Goal: Information Seeking & Learning: Find specific fact

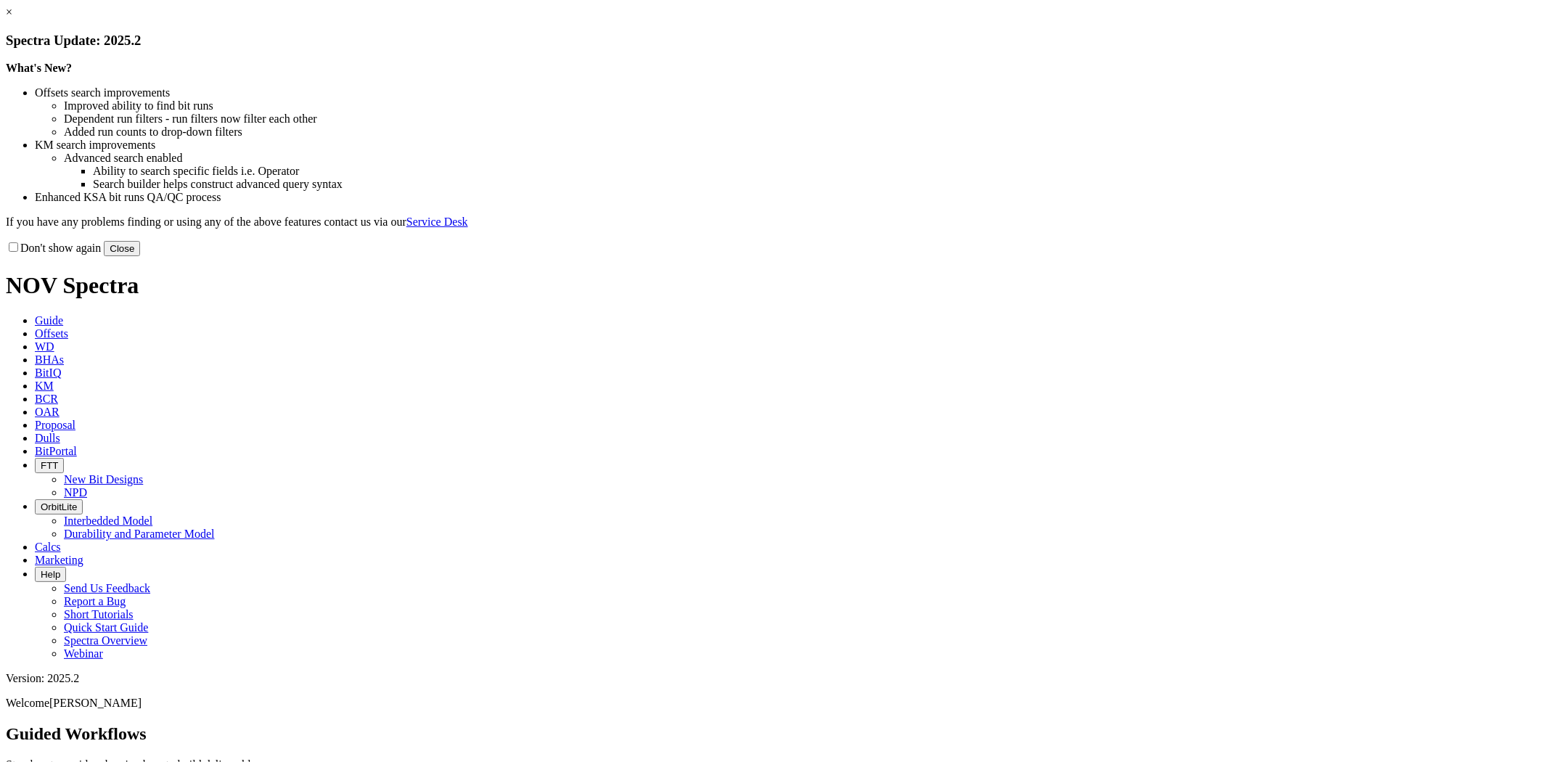
click at [12, 18] on link "×" at bounding box center [9, 12] width 7 height 12
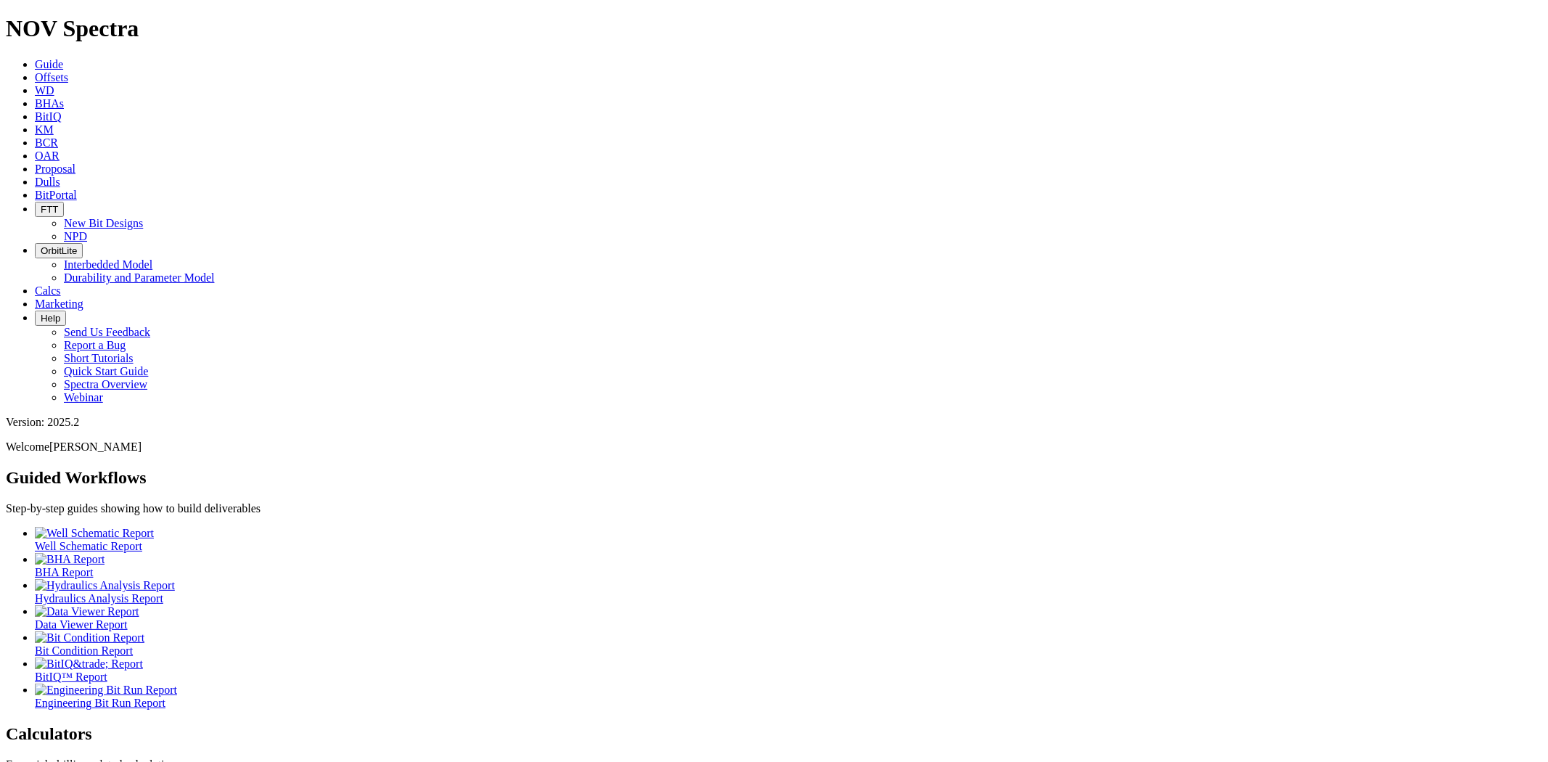
click at [60, 176] on link "Dulls" at bounding box center [47, 182] width 25 height 12
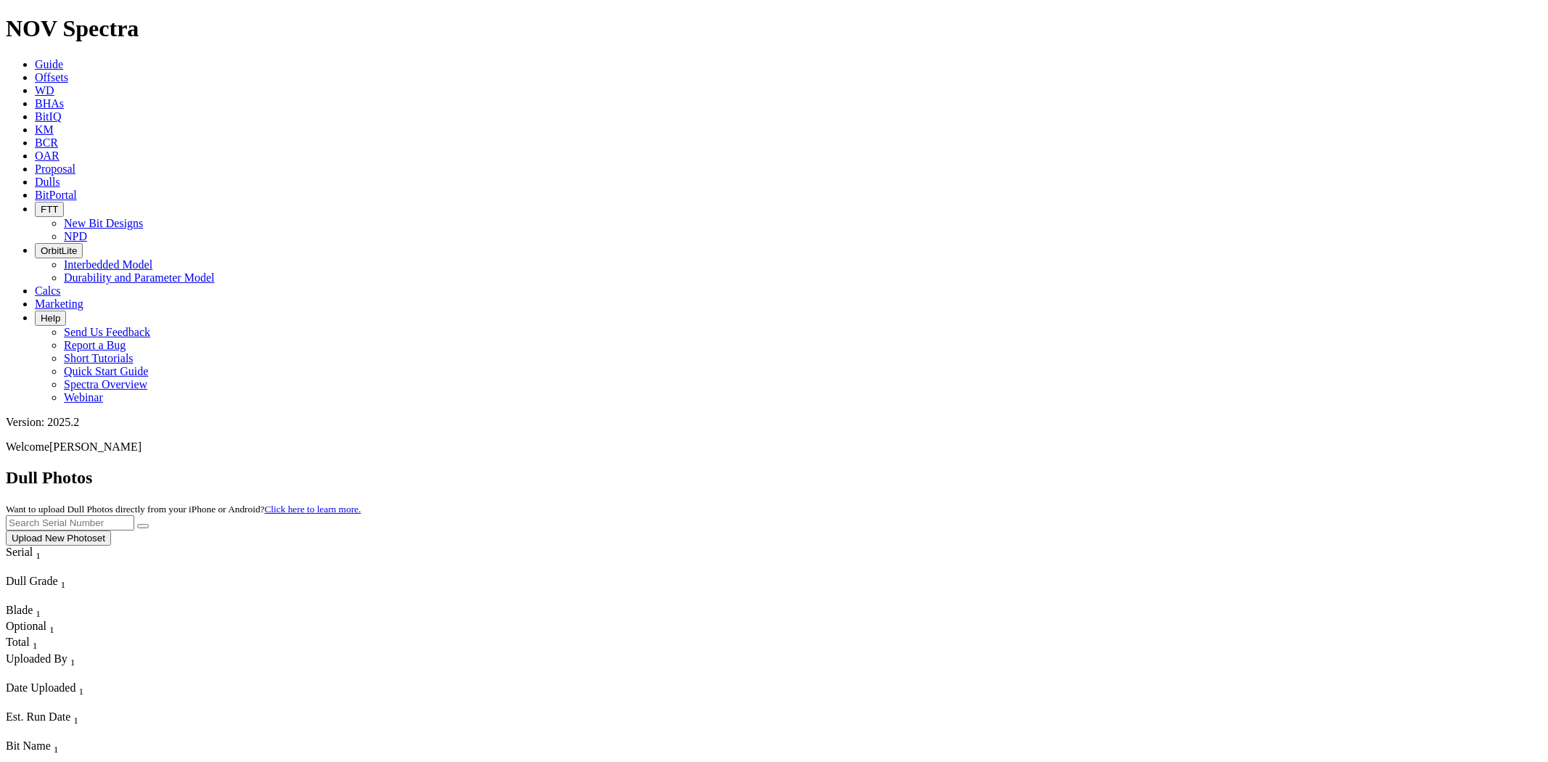
click at [35, 176] on icon at bounding box center [35, 182] width 0 height 12
click at [134, 515] on input "text" at bounding box center [70, 522] width 128 height 15
paste input "T313861"
click at [137, 524] on button "submit" at bounding box center [143, 526] width 12 height 4
drag, startPoint x: 1243, startPoint y: 61, endPoint x: 1068, endPoint y: 73, distance: 174.6
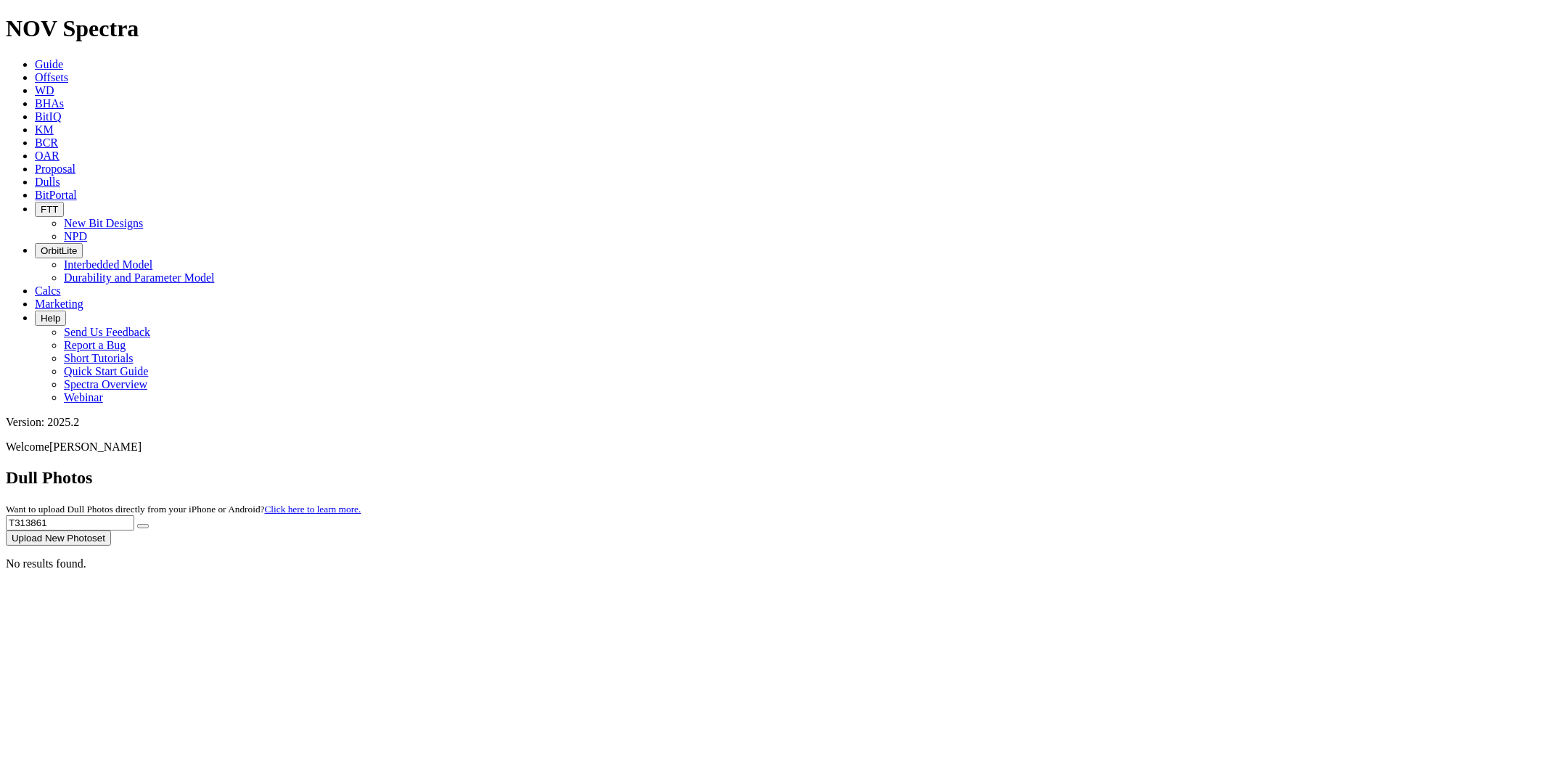
click at [1069, 468] on div "Dull Photos Want to upload Dull Photos directly from your iPhone or Android? Cl…" at bounding box center [774, 507] width 1537 height 78
paste input "S317926"
click at [137, 524] on button "submit" at bounding box center [143, 526] width 12 height 4
drag, startPoint x: 1272, startPoint y: 60, endPoint x: 1048, endPoint y: 77, distance: 224.2
click at [1050, 468] on div "Dull Photos Want to upload Dull Photos directly from your iPhone or Android? Cl…" at bounding box center [774, 507] width 1537 height 78
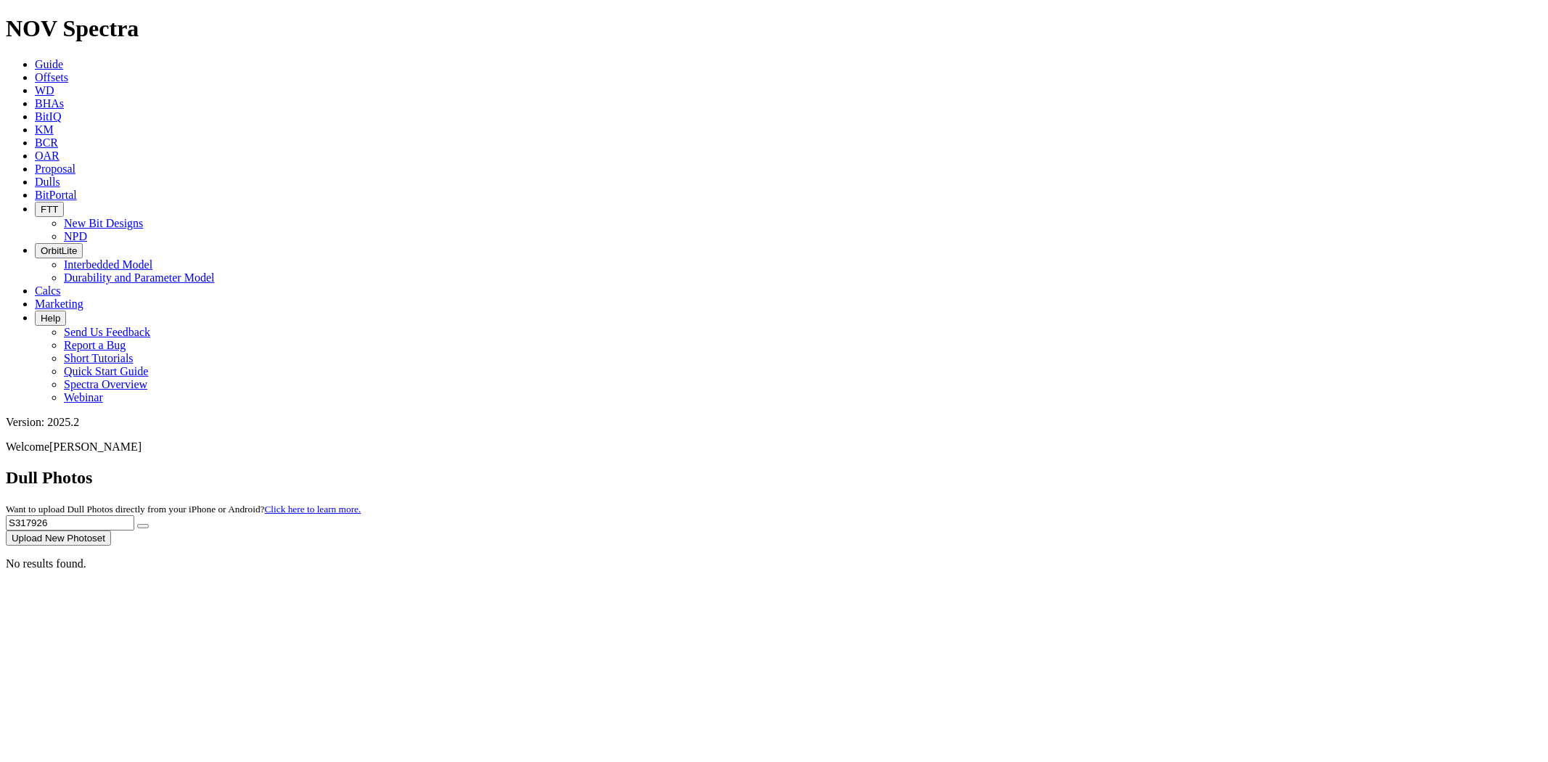
click at [137, 524] on button "submit" at bounding box center [143, 526] width 12 height 4
drag, startPoint x: 1247, startPoint y: 64, endPoint x: 1119, endPoint y: 63, distance: 127.8
click at [1119, 468] on div "Dull Photos Want to upload Dull Photos directly from your iPhone or Android? Cl…" at bounding box center [774, 507] width 1537 height 78
paste input "242"
click at [137, 524] on button "submit" at bounding box center [143, 526] width 12 height 4
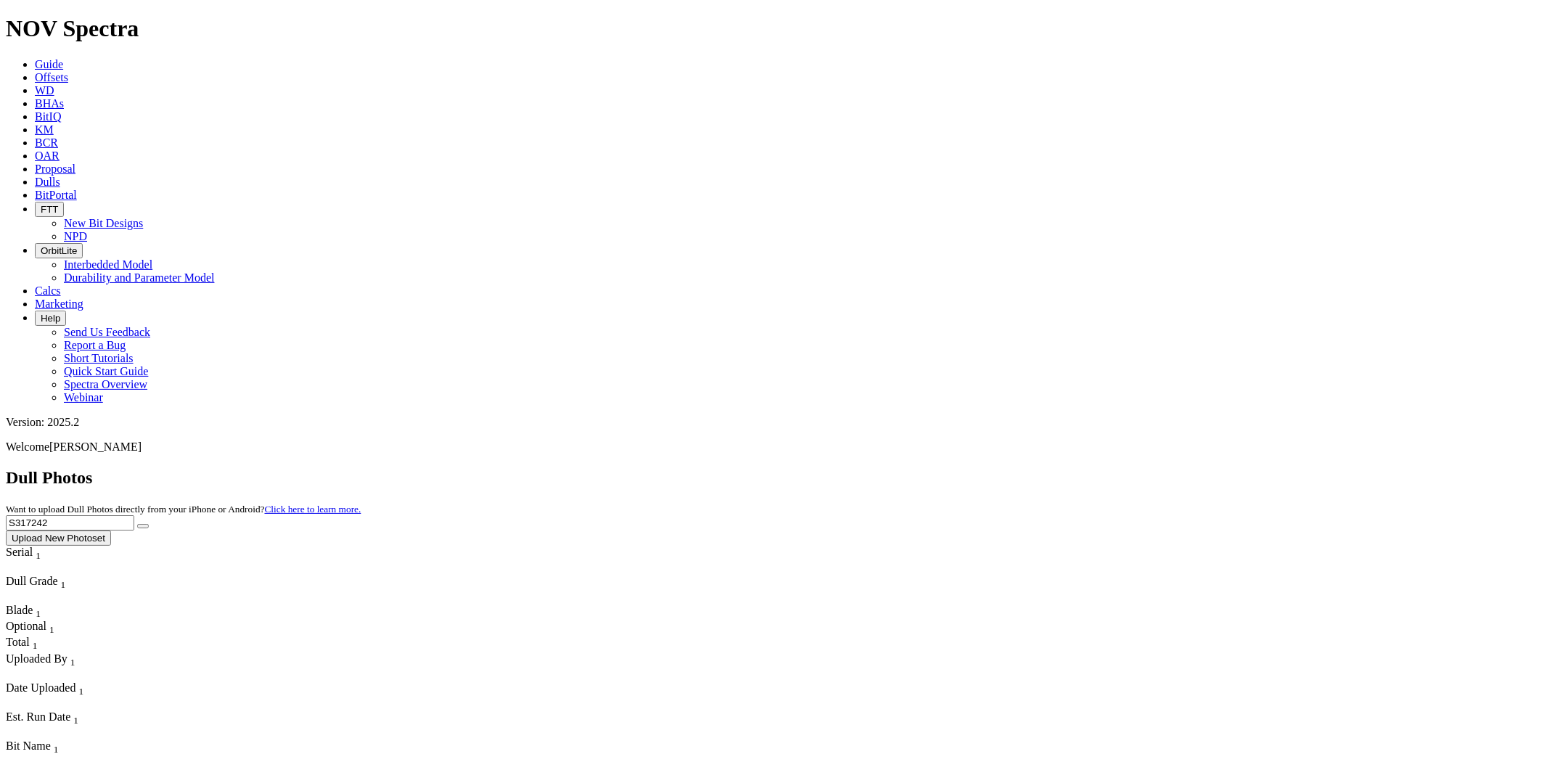
drag, startPoint x: 1253, startPoint y: 64, endPoint x: 1060, endPoint y: 62, distance: 192.4
click at [1060, 468] on div "Dull Photos Want to upload Dull Photos directly from your iPhone or Android? Cl…" at bounding box center [774, 507] width 1537 height 78
paste input "5233"
click at [137, 524] on button "submit" at bounding box center [143, 526] width 12 height 4
drag, startPoint x: 1256, startPoint y: 59, endPoint x: 1052, endPoint y: 65, distance: 203.3
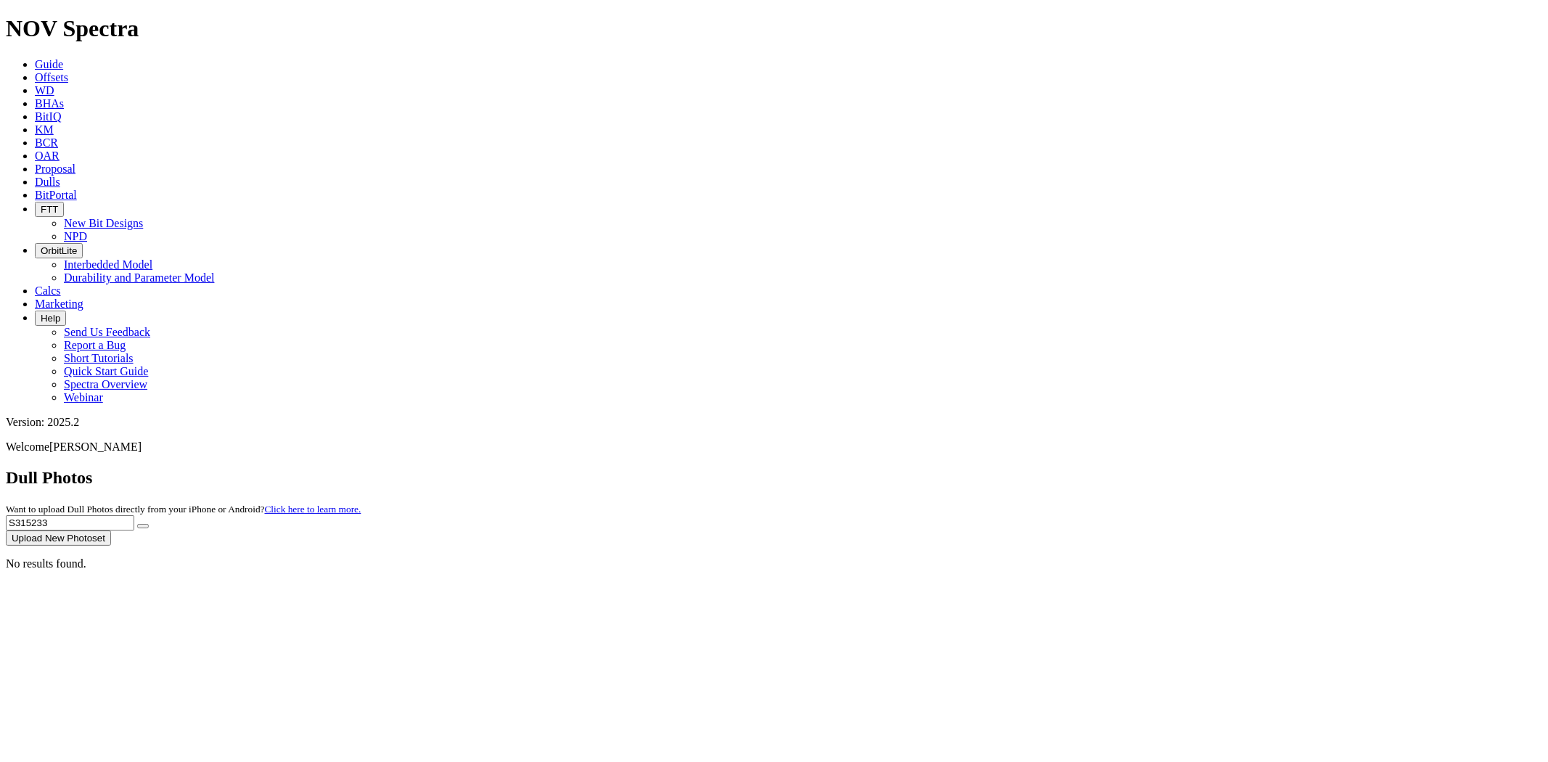
click at [1052, 468] on div "Dull Photos Want to upload Dull Photos directly from your iPhone or Android? Cl…" at bounding box center [774, 507] width 1537 height 78
paste input "7241"
click at [137, 524] on button "submit" at bounding box center [143, 526] width 12 height 4
drag, startPoint x: 1264, startPoint y: 60, endPoint x: 1112, endPoint y: 56, distance: 151.8
click at [1112, 468] on div "Dull Photos Want to upload Dull Photos directly from your iPhone or Android? Cl…" at bounding box center [774, 507] width 1537 height 78
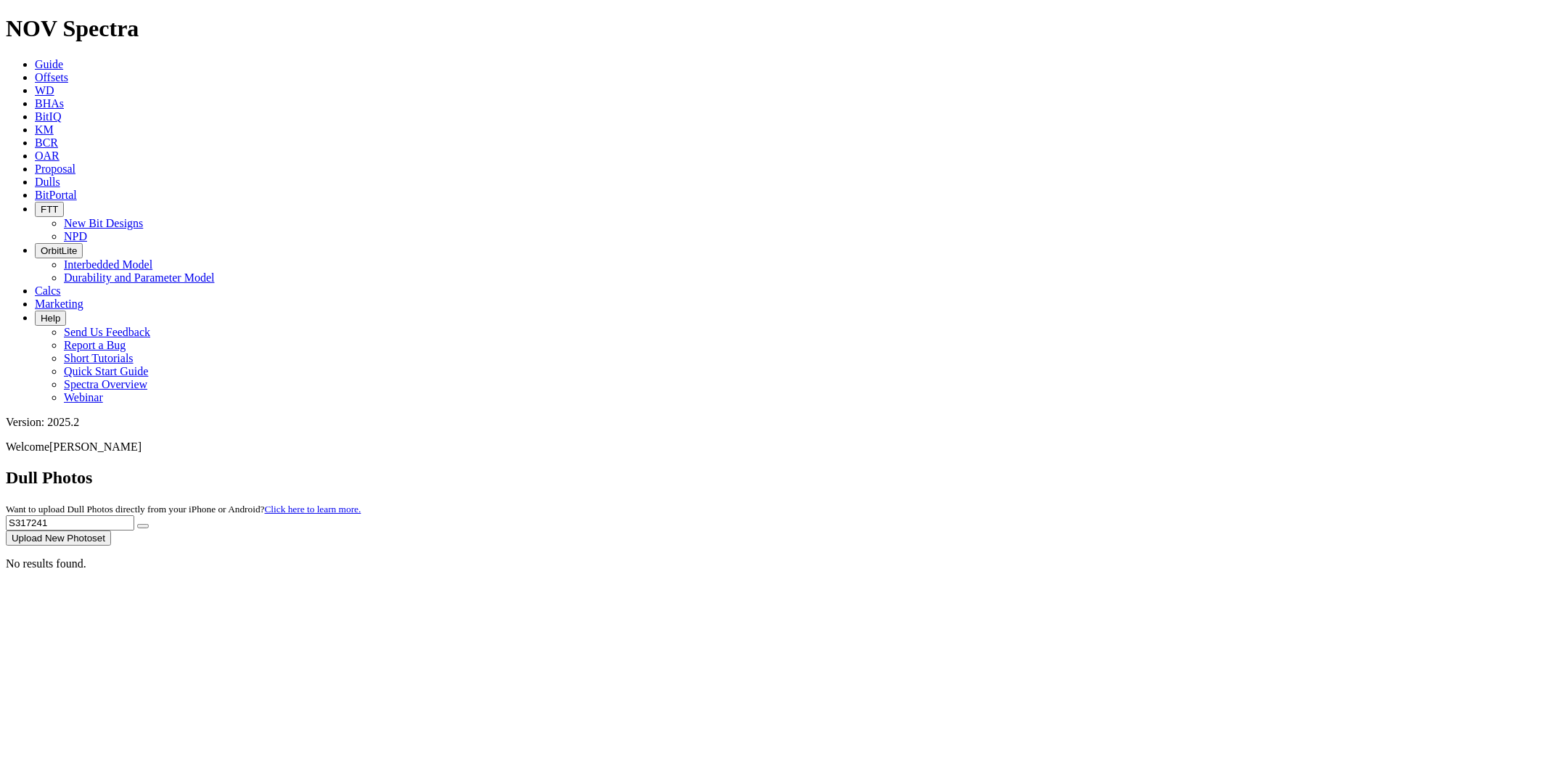
paste input "T313859"
click at [137, 524] on button "submit" at bounding box center [143, 526] width 12 height 4
drag, startPoint x: 1250, startPoint y: 60, endPoint x: 1112, endPoint y: 61, distance: 137.9
click at [1127, 468] on div "Dull Photos Want to upload Dull Photos directly from your iPhone or Android? Cl…" at bounding box center [774, 507] width 1537 height 78
paste input "S316027"
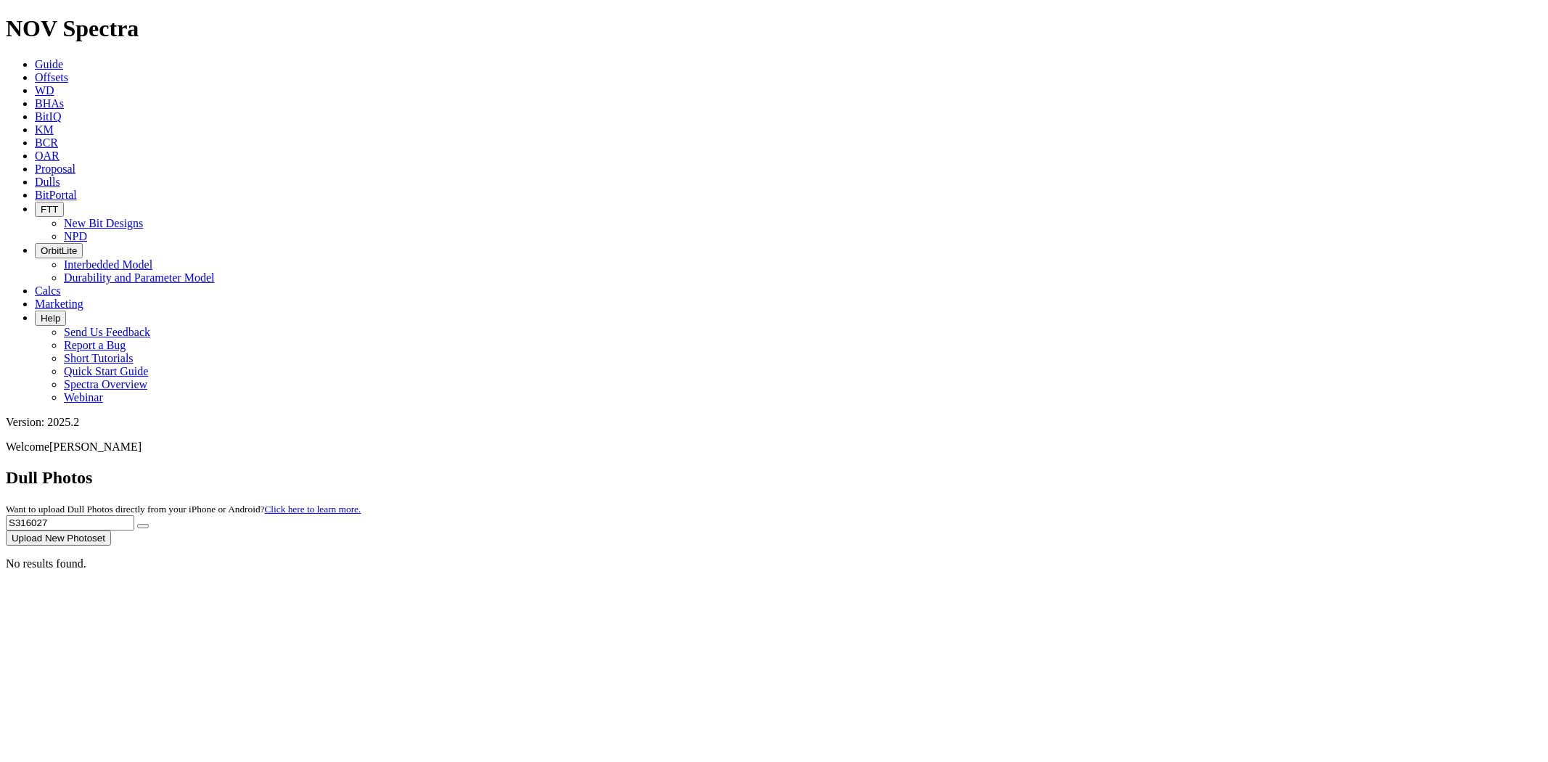
click at [137, 524] on button "submit" at bounding box center [143, 526] width 12 height 4
drag, startPoint x: 1314, startPoint y: 67, endPoint x: 1129, endPoint y: 66, distance: 185.1
click at [1129, 468] on div "Dull Photos Want to upload Dull Photos directly from your iPhone or Android? Cl…" at bounding box center [774, 507] width 1537 height 78
paste input "08882"
click at [137, 524] on button "submit" at bounding box center [143, 526] width 12 height 4
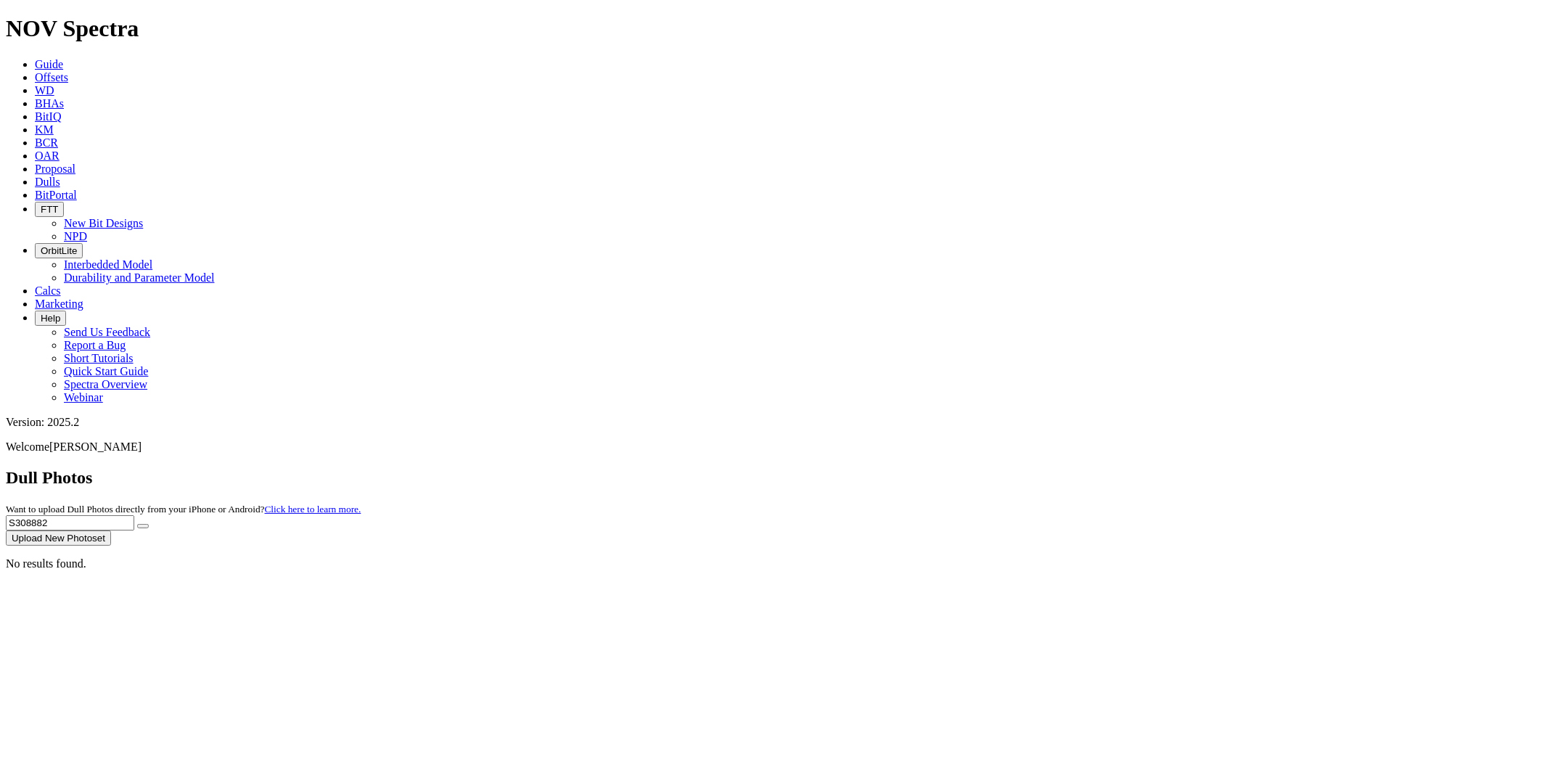
drag, startPoint x: 1244, startPoint y: 66, endPoint x: 1079, endPoint y: 68, distance: 164.8
click at [1079, 468] on div "Dull Photos Want to upload Dull Photos directly from your iPhone or Android? Cl…" at bounding box center [774, 507] width 1537 height 78
paste input "1497"
click at [137, 524] on button "submit" at bounding box center [143, 526] width 12 height 4
drag, startPoint x: 1257, startPoint y: 67, endPoint x: 1090, endPoint y: 62, distance: 167.0
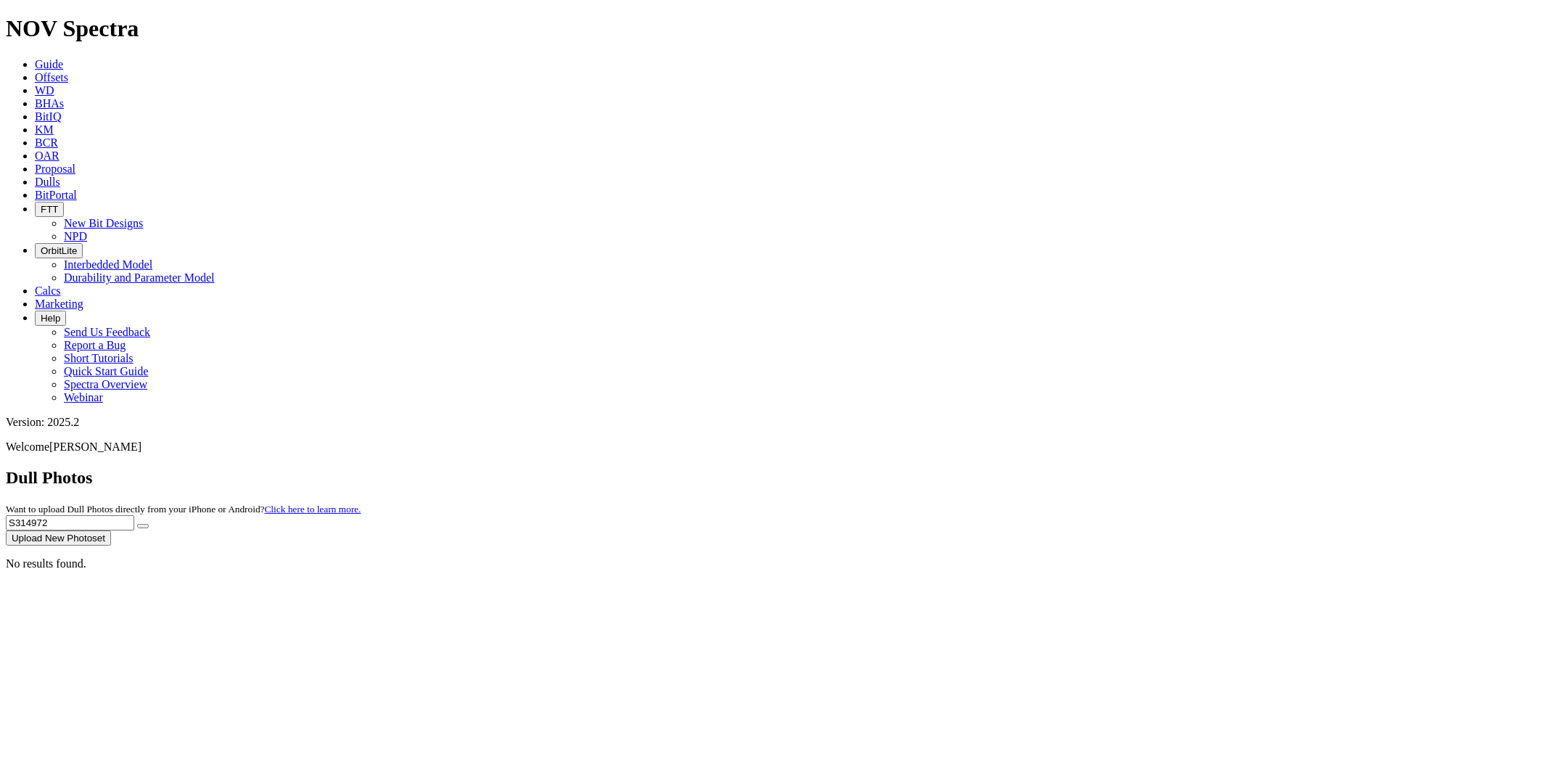
click at [1090, 468] on div "Dull Photos Want to upload Dull Photos directly from your iPhone or Android? Cl…" at bounding box center [774, 507] width 1537 height 78
paste input "39"
click at [137, 524] on button "submit" at bounding box center [143, 526] width 12 height 4
drag, startPoint x: 1260, startPoint y: 62, endPoint x: 917, endPoint y: 68, distance: 342.7
click at [917, 468] on div "Dull Photos Want to upload Dull Photos directly from your iPhone or Android? Cl…" at bounding box center [774, 507] width 1537 height 78
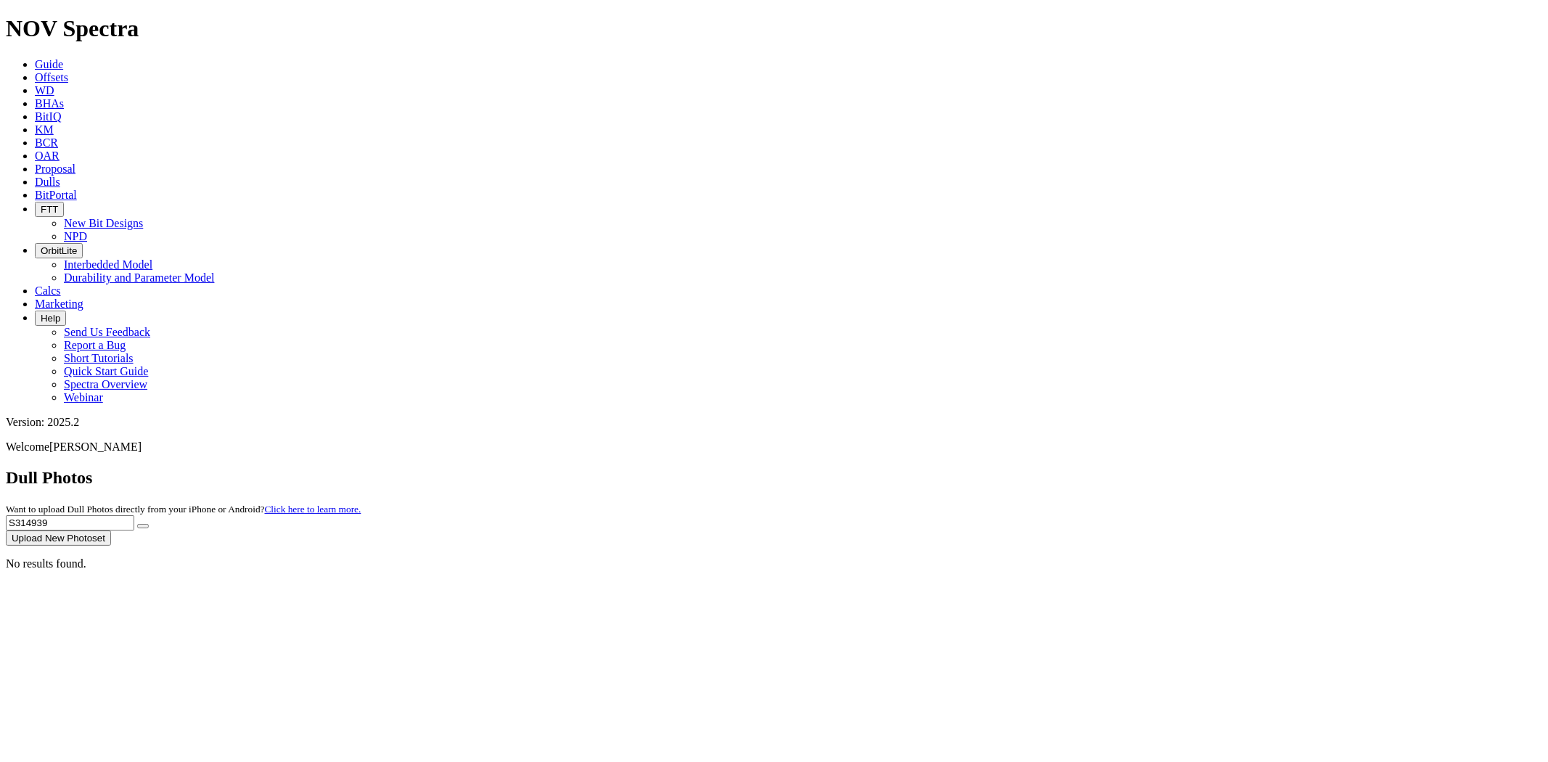
paste input "T313860"
click at [137, 524] on button "submit" at bounding box center [143, 526] width 12 height 4
drag, startPoint x: 1257, startPoint y: 63, endPoint x: 1004, endPoint y: 38, distance: 254.6
click at [1012, 39] on div "NOV Spectra Guide Offsets WD BHAs BitIQ KM BCR OAR Proposal EBRR Dulls BitPorta…" at bounding box center [774, 292] width 1537 height 555
paste input "284773"
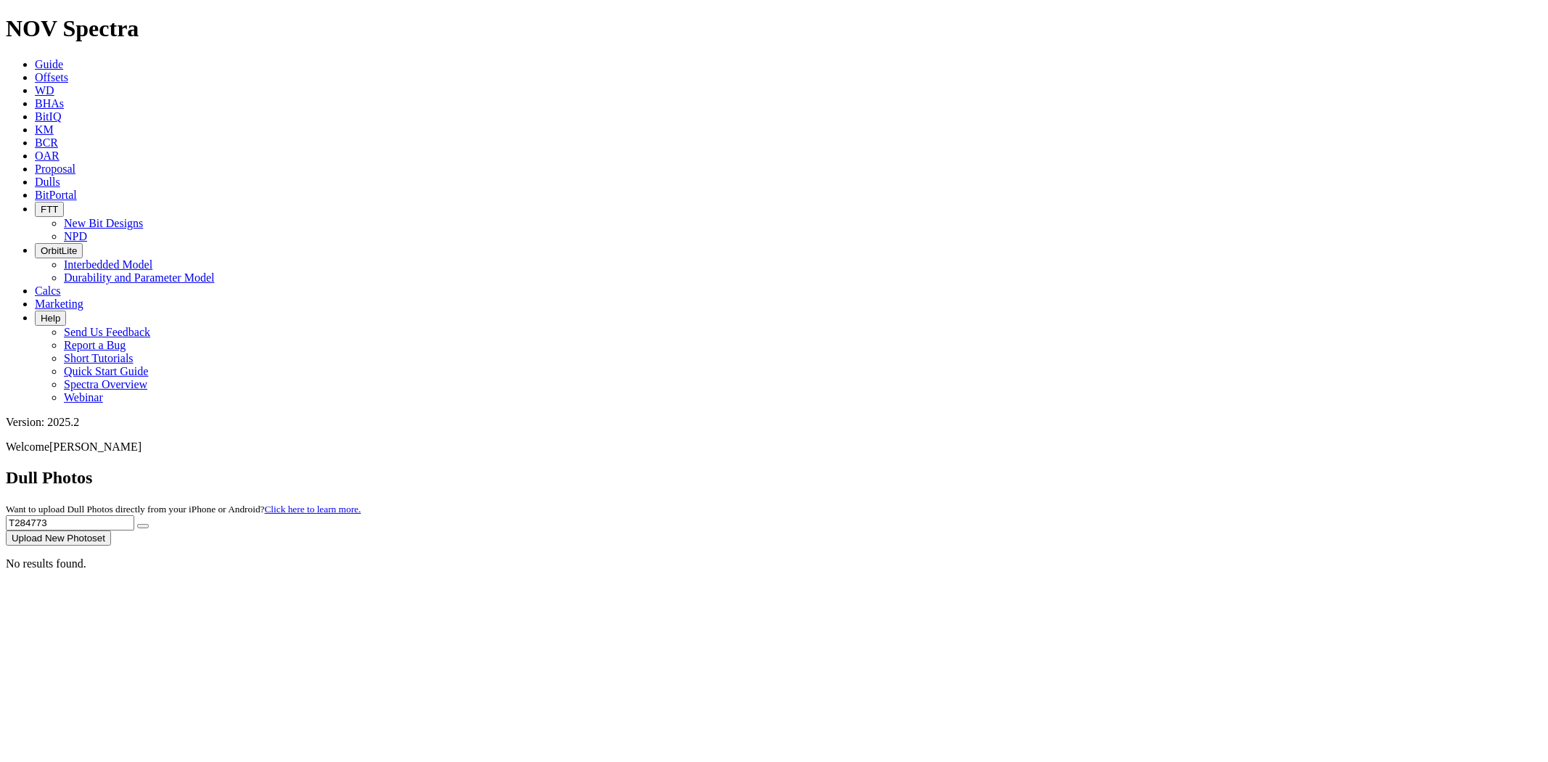
click at [137, 524] on button "submit" at bounding box center [143, 526] width 12 height 4
drag, startPoint x: 1310, startPoint y: 68, endPoint x: 1013, endPoint y: 71, distance: 296.9
click at [1019, 468] on div "Dull Photos Want to upload Dull Photos directly from your iPhone or Android? Cl…" at bounding box center [774, 507] width 1537 height 78
paste input "S308730"
click at [137, 524] on button "submit" at bounding box center [143, 526] width 12 height 4
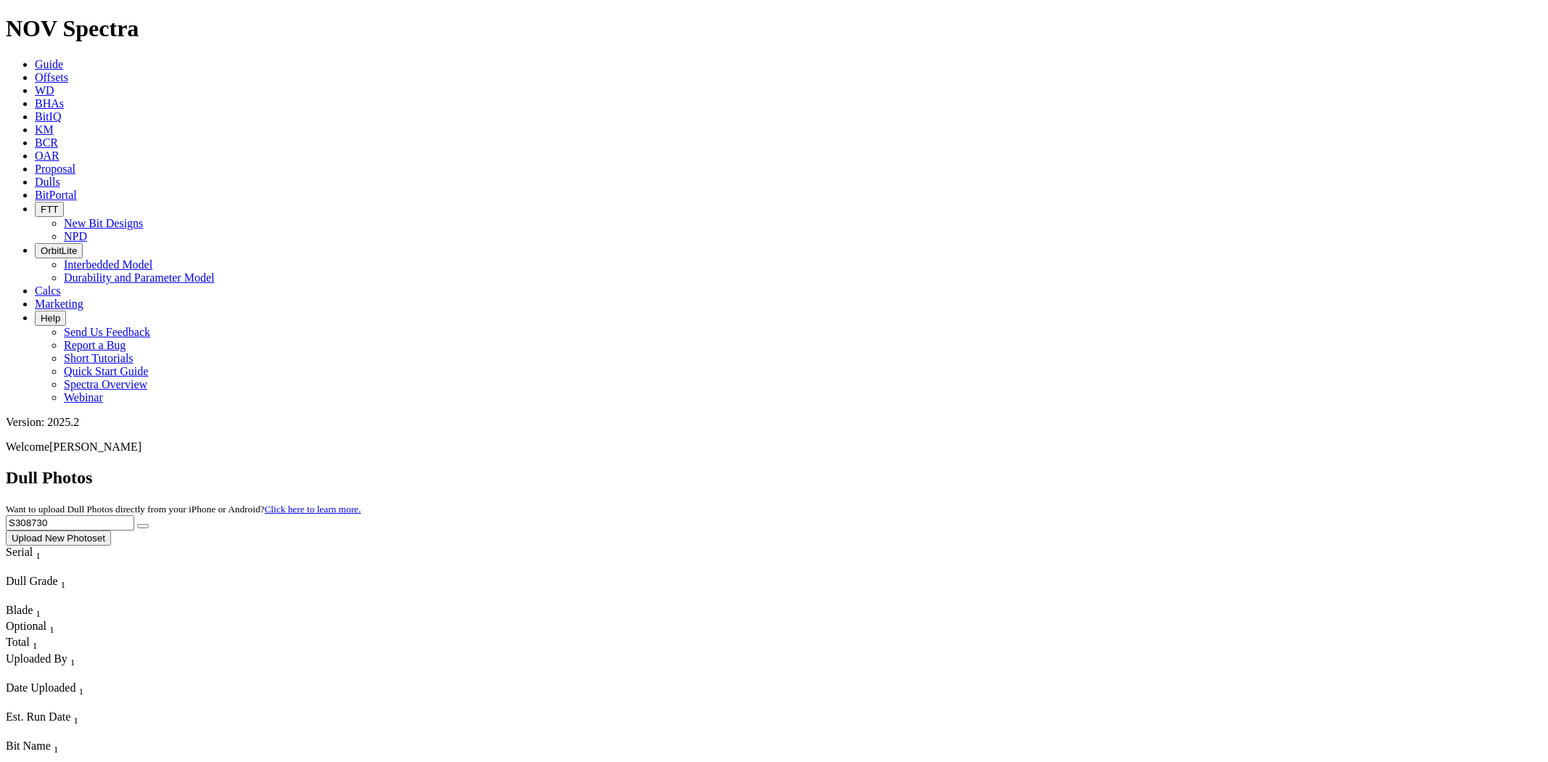
drag, startPoint x: 1254, startPoint y: 64, endPoint x: 1132, endPoint y: 63, distance: 121.2
click at [1132, 468] on div "Dull Photos Want to upload Dull Photos directly from your iPhone or Android? Cl…" at bounding box center [774, 507] width 1537 height 78
paste input "T313862"
click at [137, 524] on button "submit" at bounding box center [143, 526] width 12 height 4
drag, startPoint x: 1254, startPoint y: 63, endPoint x: 1031, endPoint y: 75, distance: 223.9
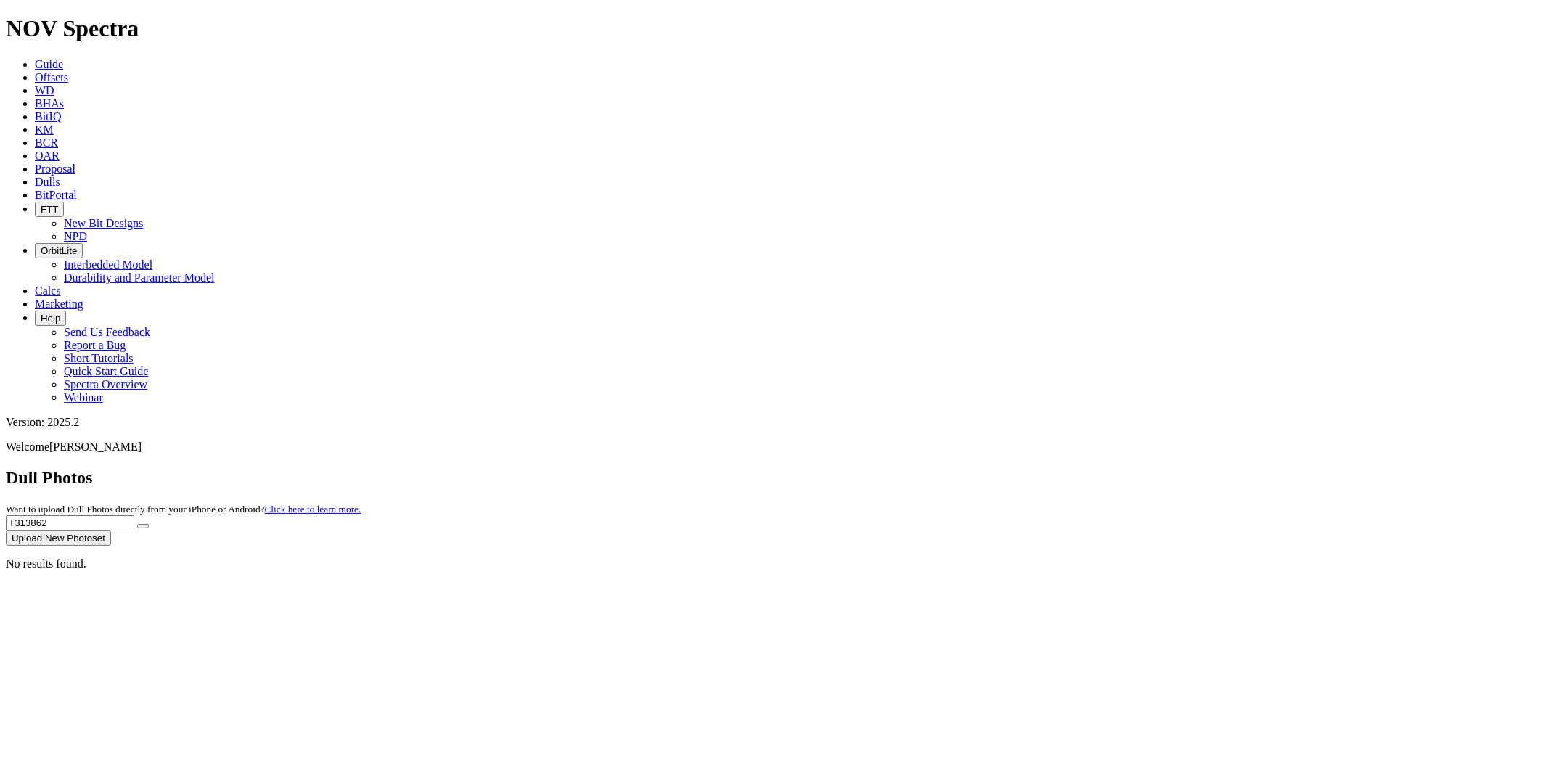
click at [1034, 468] on div "Dull Photos Want to upload Dull Photos directly from your iPhone or Android? Cl…" at bounding box center [774, 507] width 1537 height 78
paste input "S317927"
click at [137, 524] on button "submit" at bounding box center [143, 526] width 12 height 4
drag, startPoint x: 1251, startPoint y: 62, endPoint x: 1113, endPoint y: 63, distance: 137.2
click at [1113, 468] on div "Dull Photos Want to upload Dull Photos directly from your iPhone or Android? Cl…" at bounding box center [774, 507] width 1537 height 78
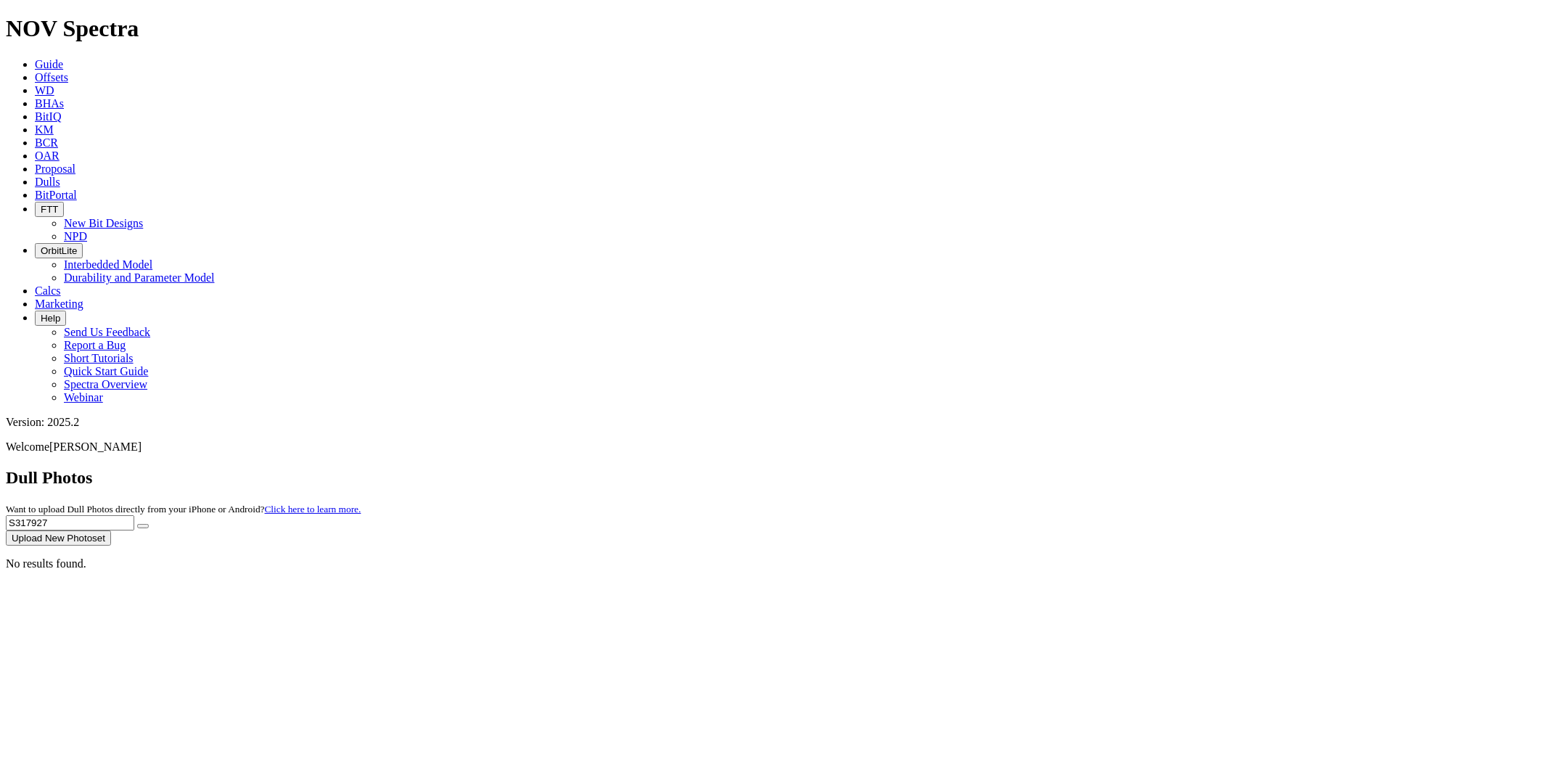
paste input "T313856"
click at [137, 524] on button "submit" at bounding box center [143, 526] width 12 height 4
drag, startPoint x: 1281, startPoint y: 66, endPoint x: 924, endPoint y: 110, distance: 359.8
click at [924, 468] on dull-photos-search "Dull Photos Want to upload Dull Photos directly from your iPhone or Android? Cl…" at bounding box center [774, 519] width 1537 height 102
paste input "0"
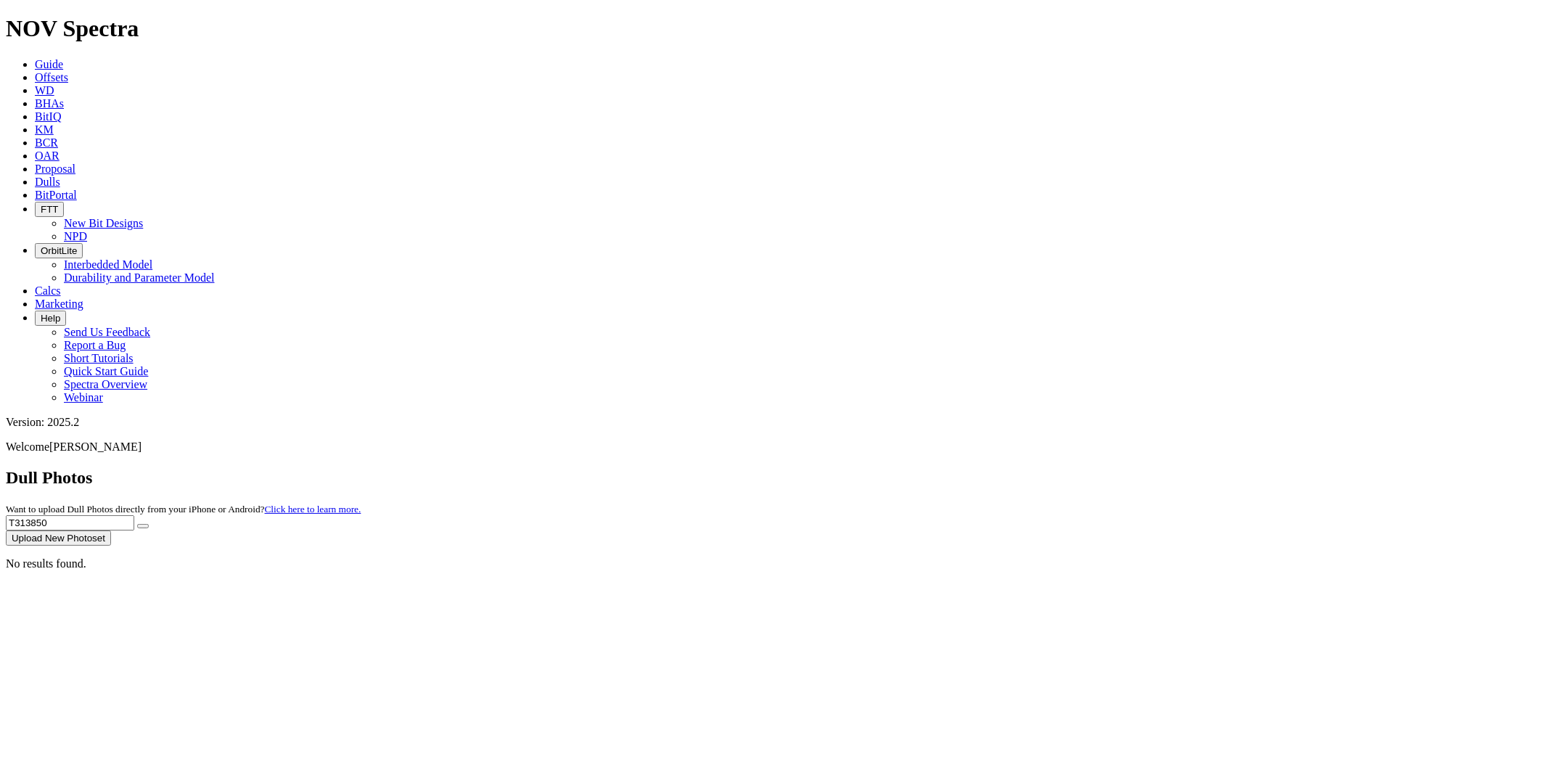
click at [137, 524] on button "submit" at bounding box center [143, 526] width 12 height 4
drag, startPoint x: 1259, startPoint y: 73, endPoint x: 1068, endPoint y: 86, distance: 191.3
click at [1068, 468] on div "Dull Photos Want to upload Dull Photos directly from your iPhone or Android? Cl…" at bounding box center [774, 507] width 1537 height 78
paste input "S317234"
click at [137, 524] on button "submit" at bounding box center [143, 526] width 12 height 4
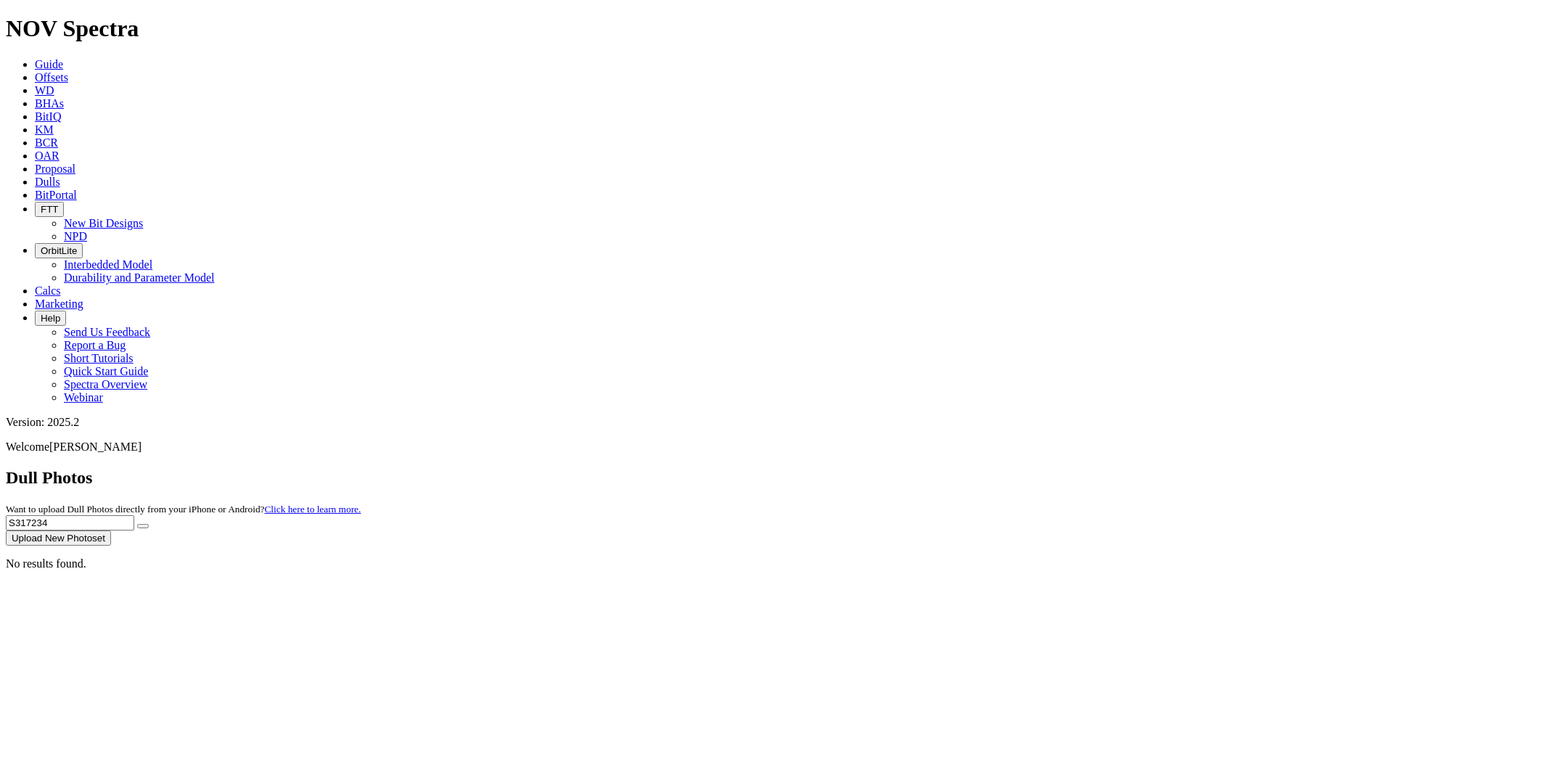
drag, startPoint x: 1246, startPoint y: 65, endPoint x: 1119, endPoint y: 68, distance: 127.8
click at [1123, 468] on div "Dull Photos Want to upload Dull Photos directly from your iPhone or Android? Cl…" at bounding box center [774, 507] width 1537 height 78
paste input "4199"
click at [137, 524] on button "submit" at bounding box center [143, 526] width 12 height 4
drag, startPoint x: 1264, startPoint y: 57, endPoint x: 1082, endPoint y: 81, distance: 183.0
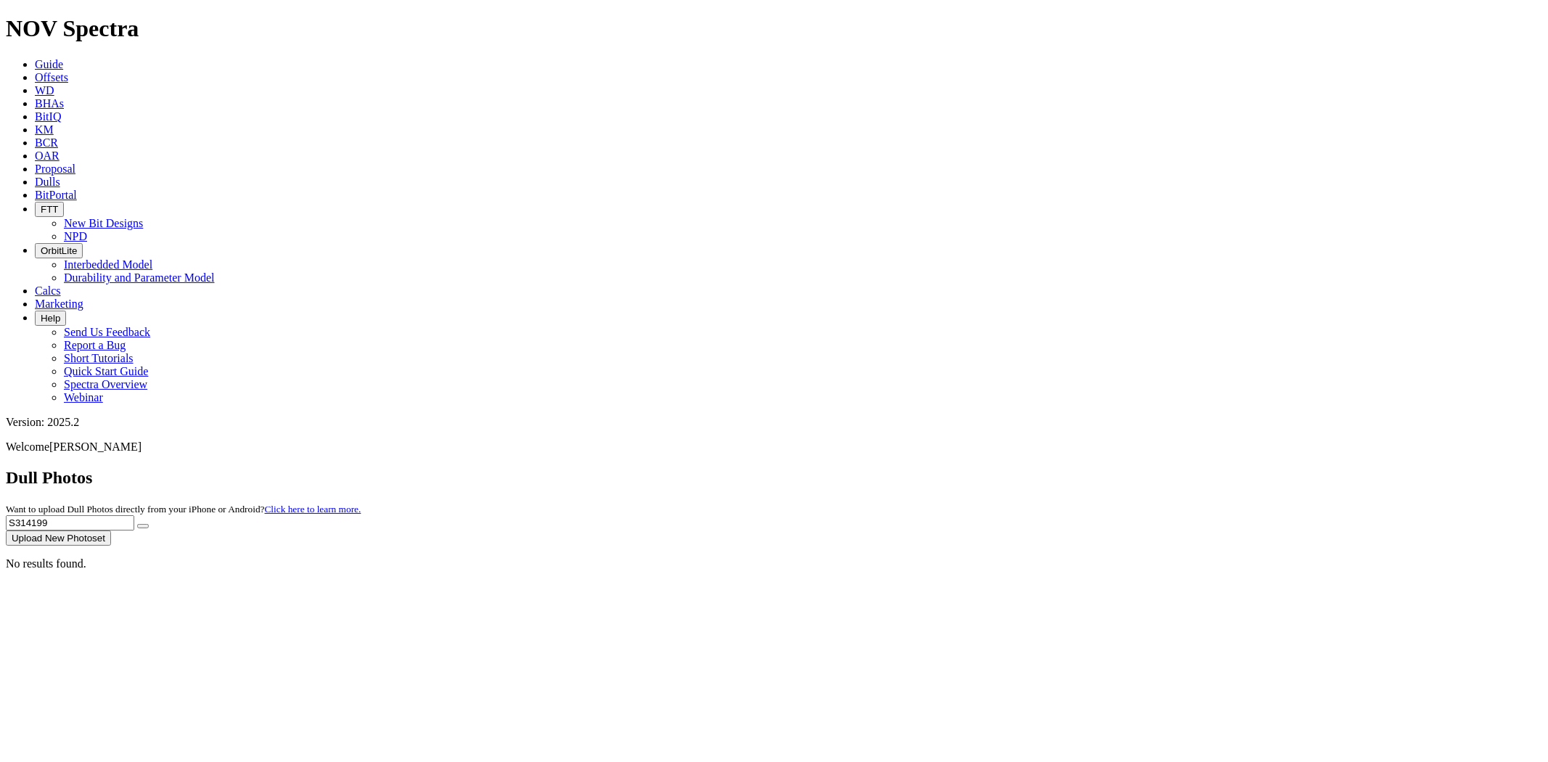
click at [1082, 468] on div "Dull Photos Want to upload Dull Photos directly from your iPhone or Android? Cl…" at bounding box center [774, 507] width 1537 height 78
paste input "2804"
click at [137, 524] on button "submit" at bounding box center [143, 526] width 12 height 4
drag, startPoint x: 1263, startPoint y: 66, endPoint x: 1103, endPoint y: 60, distance: 159.8
click at [1103, 468] on div "Dull Photos Want to upload Dull Photos directly from your iPhone or Android? Cl…" at bounding box center [774, 507] width 1537 height 78
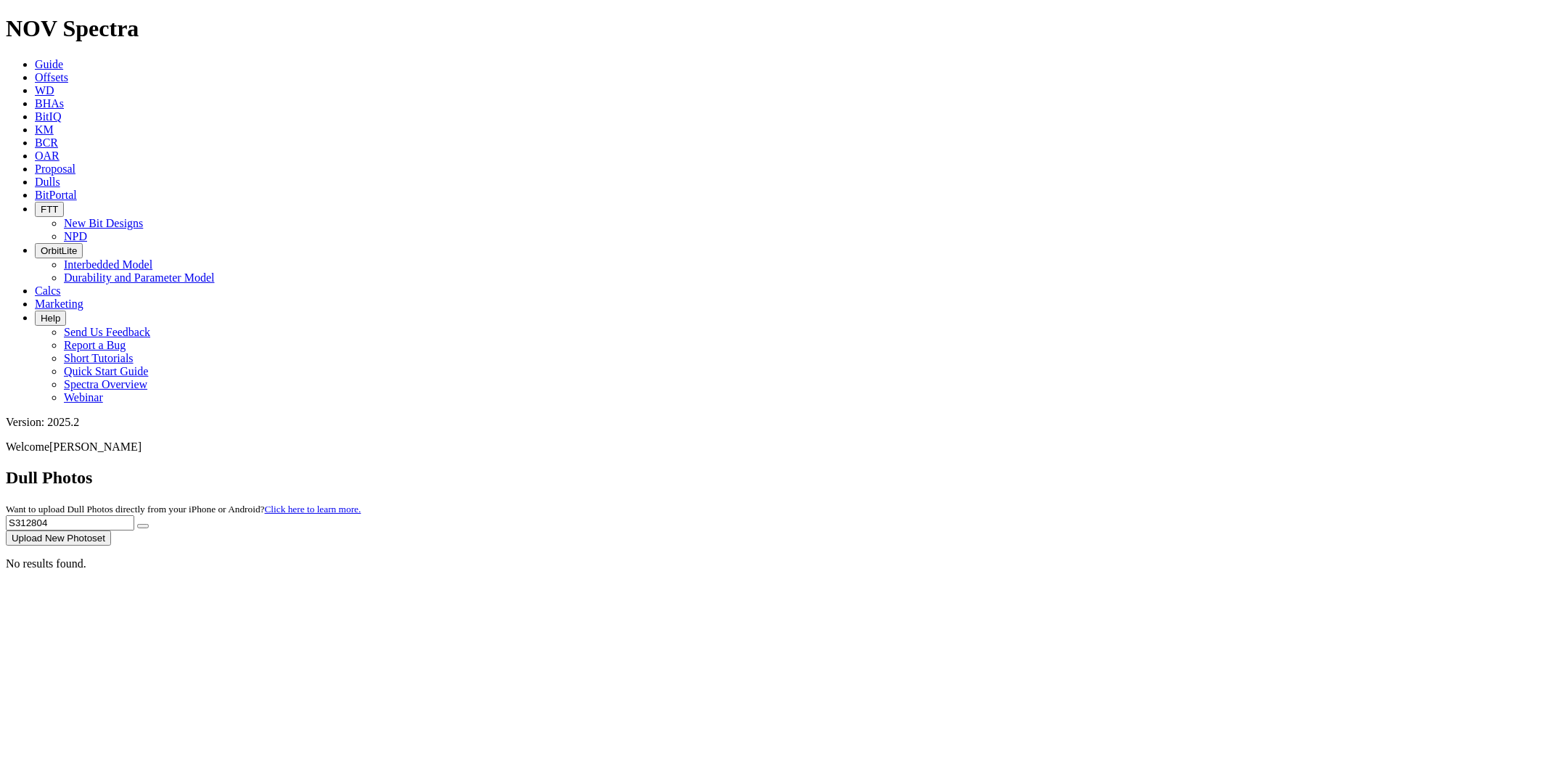
paste input "36"
click at [137, 524] on button "submit" at bounding box center [143, 526] width 12 height 4
drag, startPoint x: 1287, startPoint y: 63, endPoint x: 1082, endPoint y: 89, distance: 207.1
click at [1083, 468] on dull-photos-search "Dull Photos Want to upload Dull Photos directly from your iPhone or Android? Cl…" at bounding box center [774, 519] width 1537 height 102
paste input "278967"
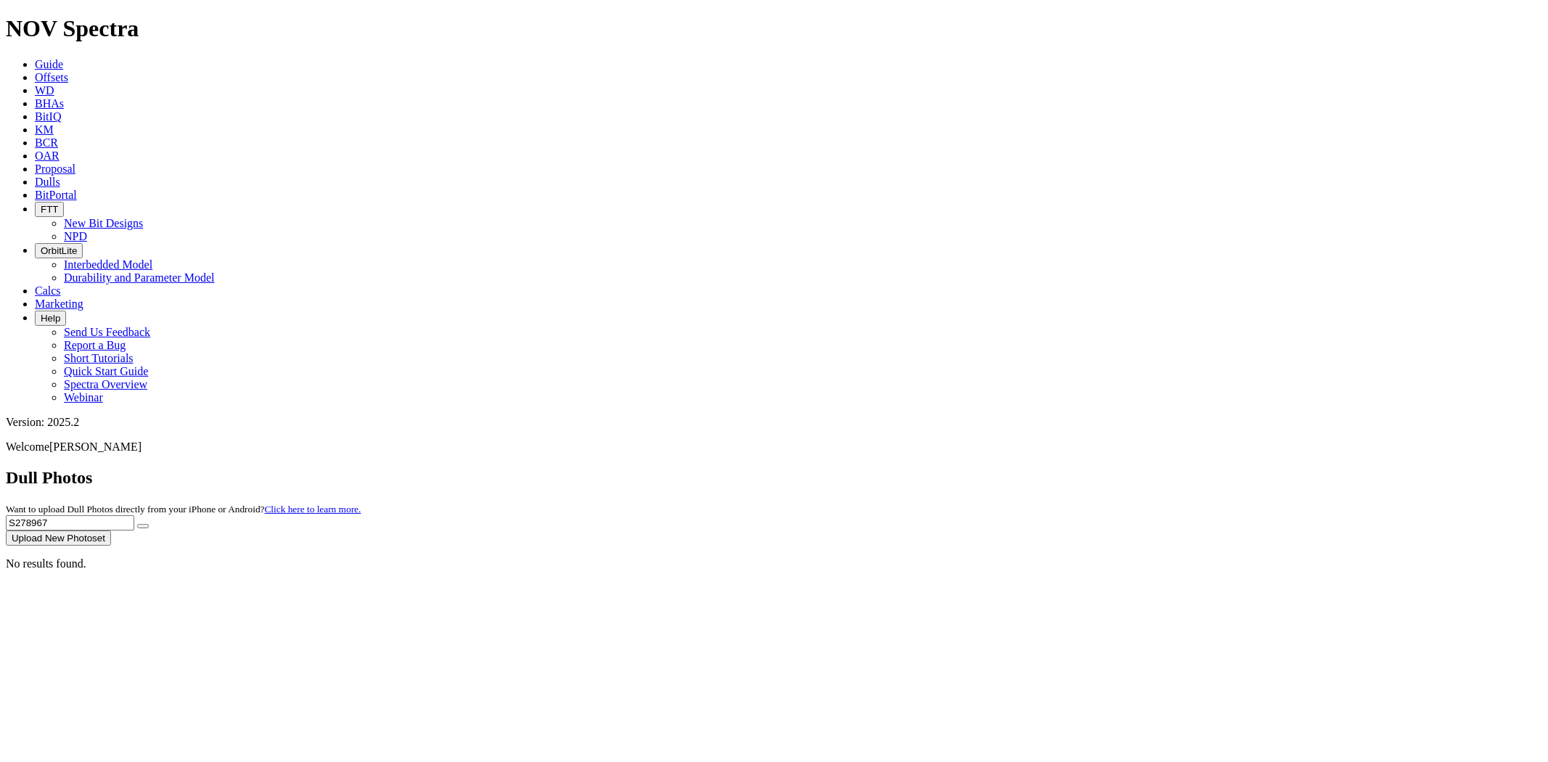
click at [137, 524] on button "submit" at bounding box center [143, 526] width 12 height 4
drag, startPoint x: 1243, startPoint y: 64, endPoint x: 1058, endPoint y: 66, distance: 185.8
click at [1058, 468] on div "Dull Photos Want to upload Dull Photos directly from your iPhone or Android? Cl…" at bounding box center [774, 507] width 1537 height 78
paste input "313599"
click at [137, 524] on button "submit" at bounding box center [143, 526] width 12 height 4
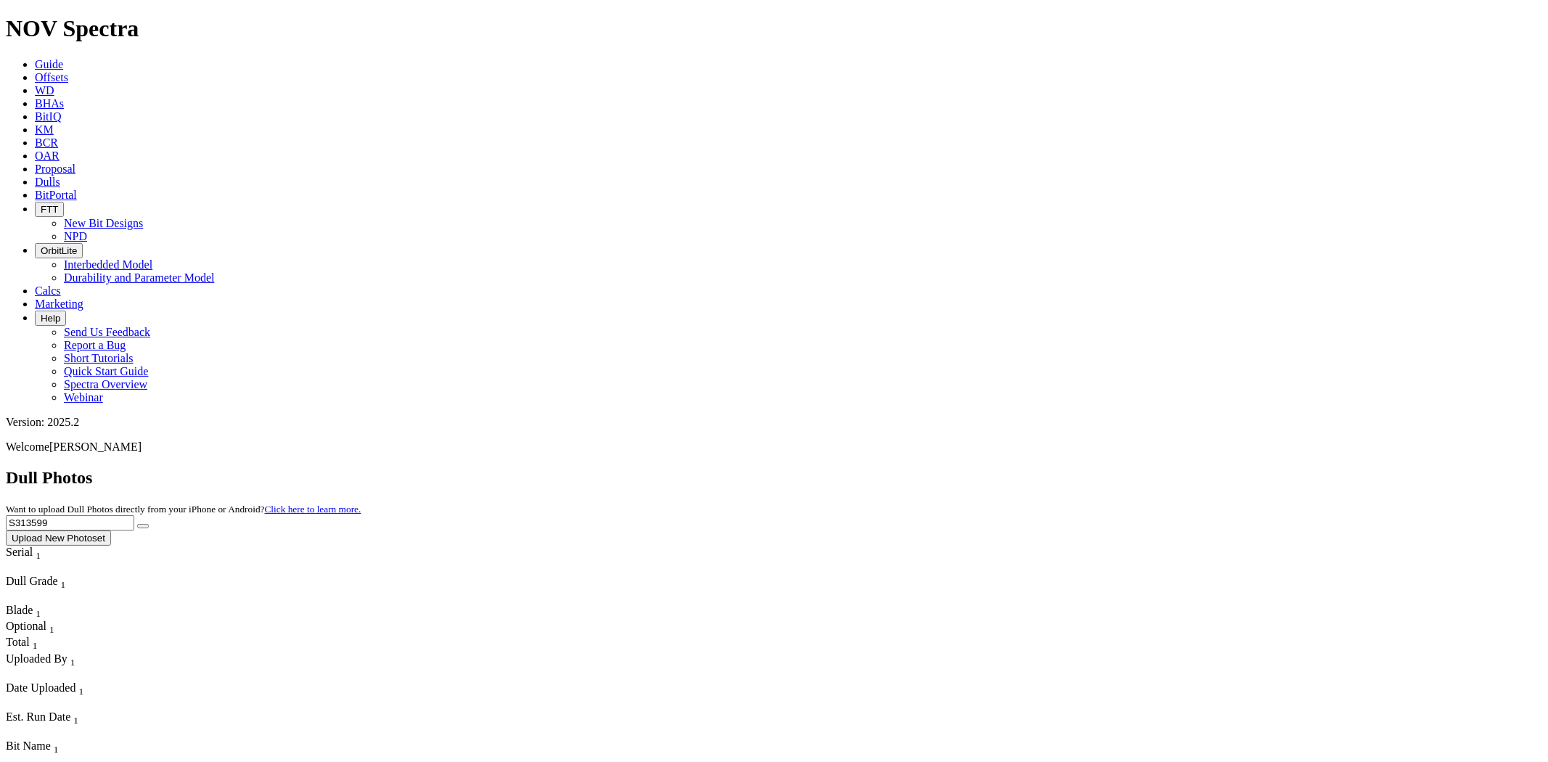
drag, startPoint x: 1275, startPoint y: 60, endPoint x: 1128, endPoint y: 71, distance: 147.7
click at [1128, 468] on div "Dull Photos Want to upload Dull Photos directly from your iPhone or Android? Cl…" at bounding box center [774, 507] width 1537 height 78
paste input "08730"
click at [137, 524] on button "submit" at bounding box center [143, 526] width 12 height 4
drag, startPoint x: 1249, startPoint y: 67, endPoint x: 1123, endPoint y: 65, distance: 126.3
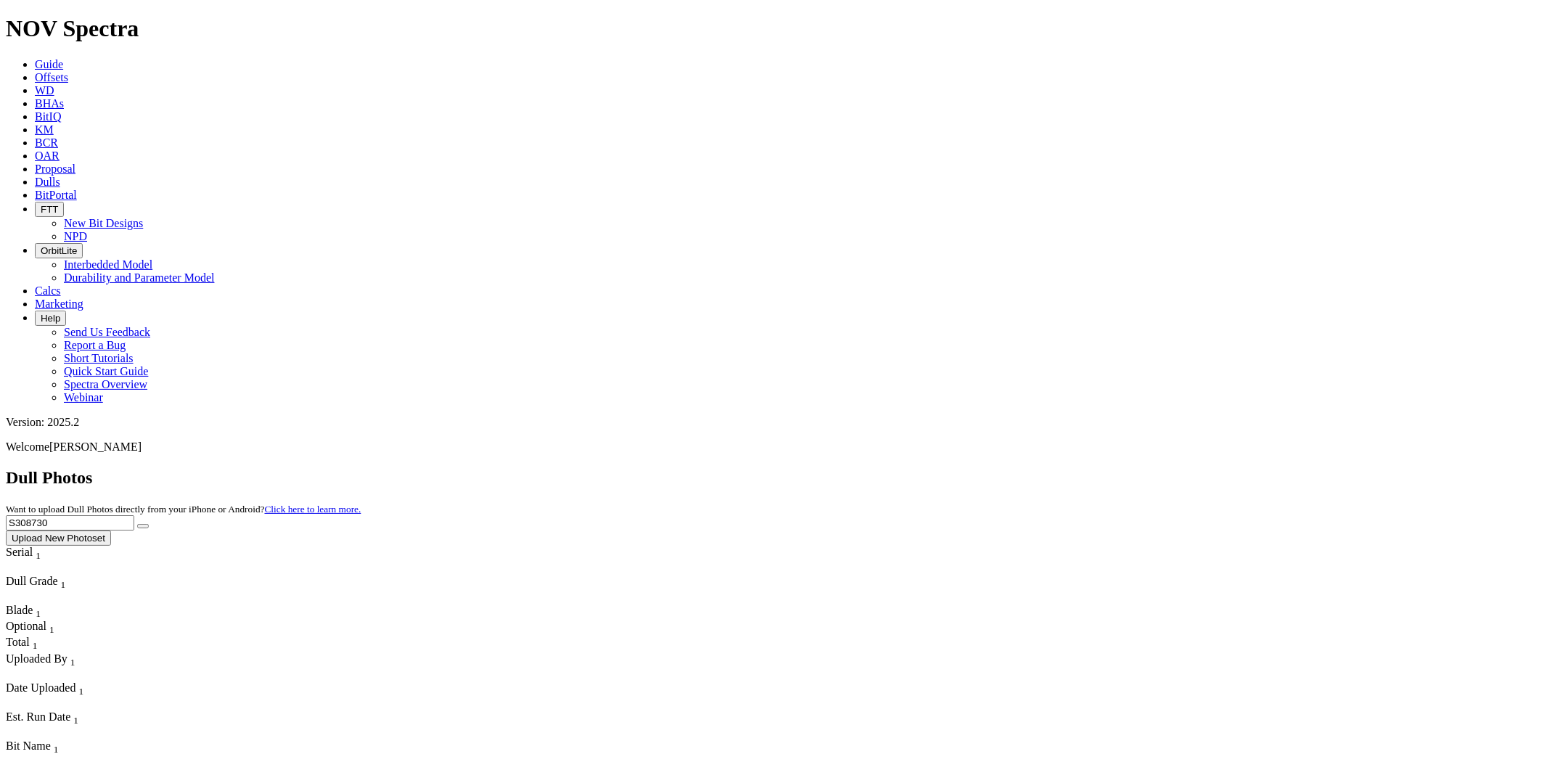
click at [1124, 468] on div "Dull Photos Want to upload Dull Photos directly from your iPhone or Android? Cl…" at bounding box center [774, 507] width 1537 height 78
paste input "17926"
click at [137, 524] on button "submit" at bounding box center [143, 526] width 12 height 4
drag, startPoint x: 1251, startPoint y: 66, endPoint x: 919, endPoint y: 67, distance: 331.7
click at [945, 468] on div "Dull Photos Want to upload Dull Photos directly from your iPhone or Android? Cl…" at bounding box center [774, 507] width 1537 height 78
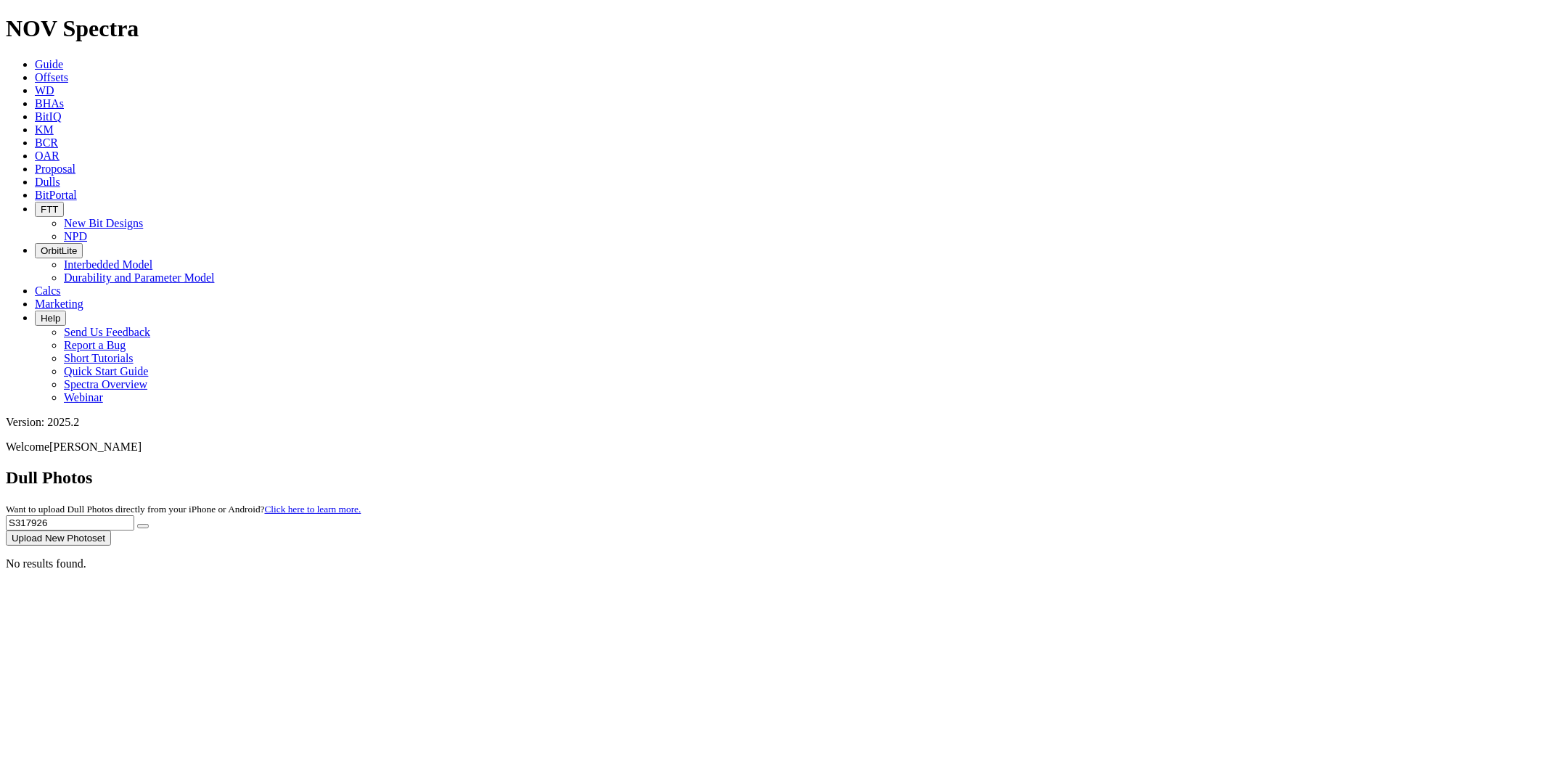
paste input "4894"
click at [137, 524] on button "submit" at bounding box center [143, 526] width 12 height 4
drag, startPoint x: 1259, startPoint y: 64, endPoint x: 1037, endPoint y: 80, distance: 223.4
click at [1038, 468] on div "Dull Photos Want to upload Dull Photos directly from your iPhone or Android? Cl…" at bounding box center [774, 507] width 1537 height 78
paste input "5547"
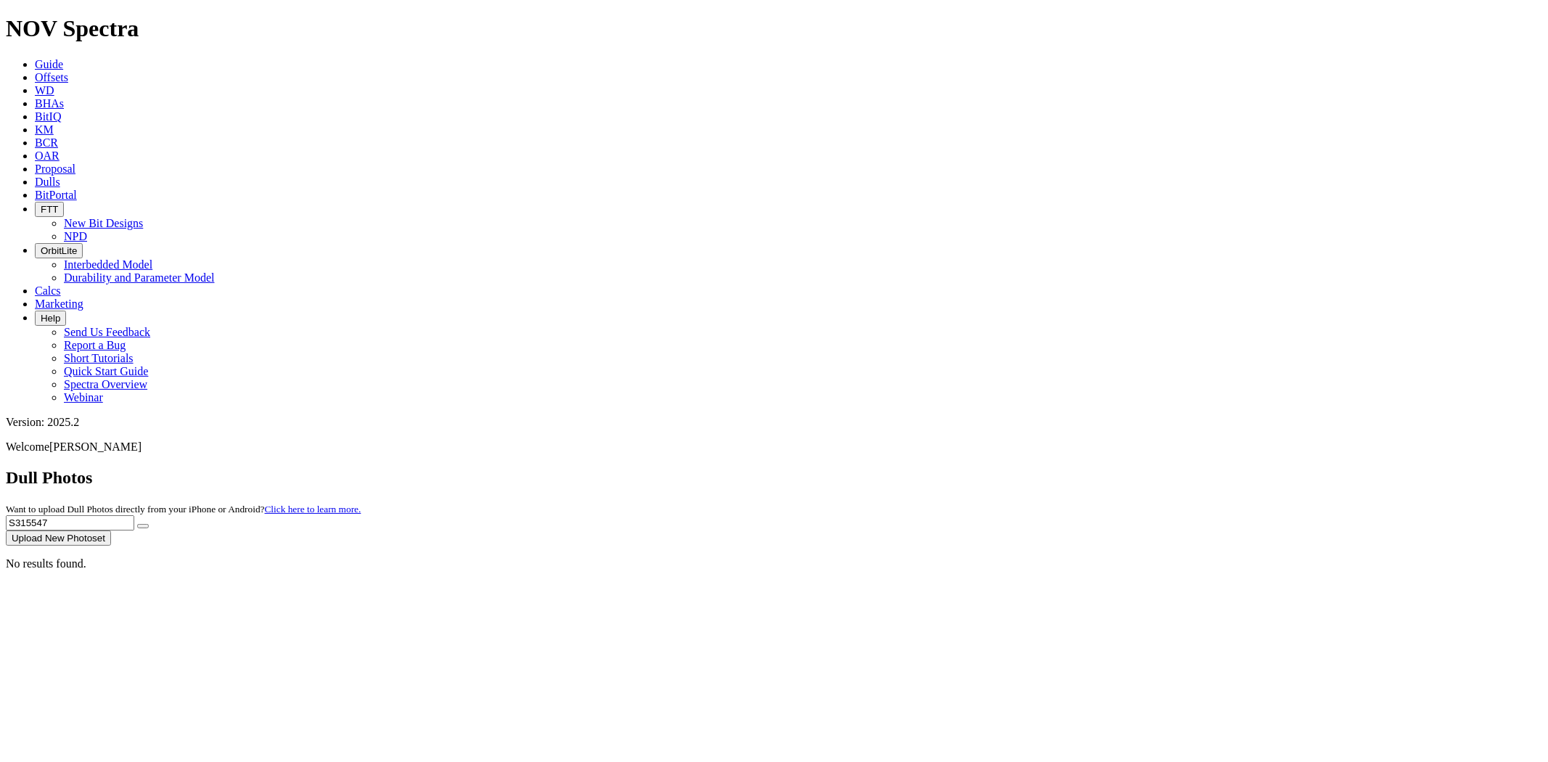
click at [137, 524] on button "submit" at bounding box center [143, 526] width 12 height 4
drag, startPoint x: 1256, startPoint y: 66, endPoint x: 1000, endPoint y: 85, distance: 256.2
click at [1012, 468] on div "Dull Photos Want to upload Dull Photos directly from your iPhone or Android? Cl…" at bounding box center [774, 507] width 1537 height 78
paste input "1690"
click at [137, 524] on button "submit" at bounding box center [143, 526] width 12 height 4
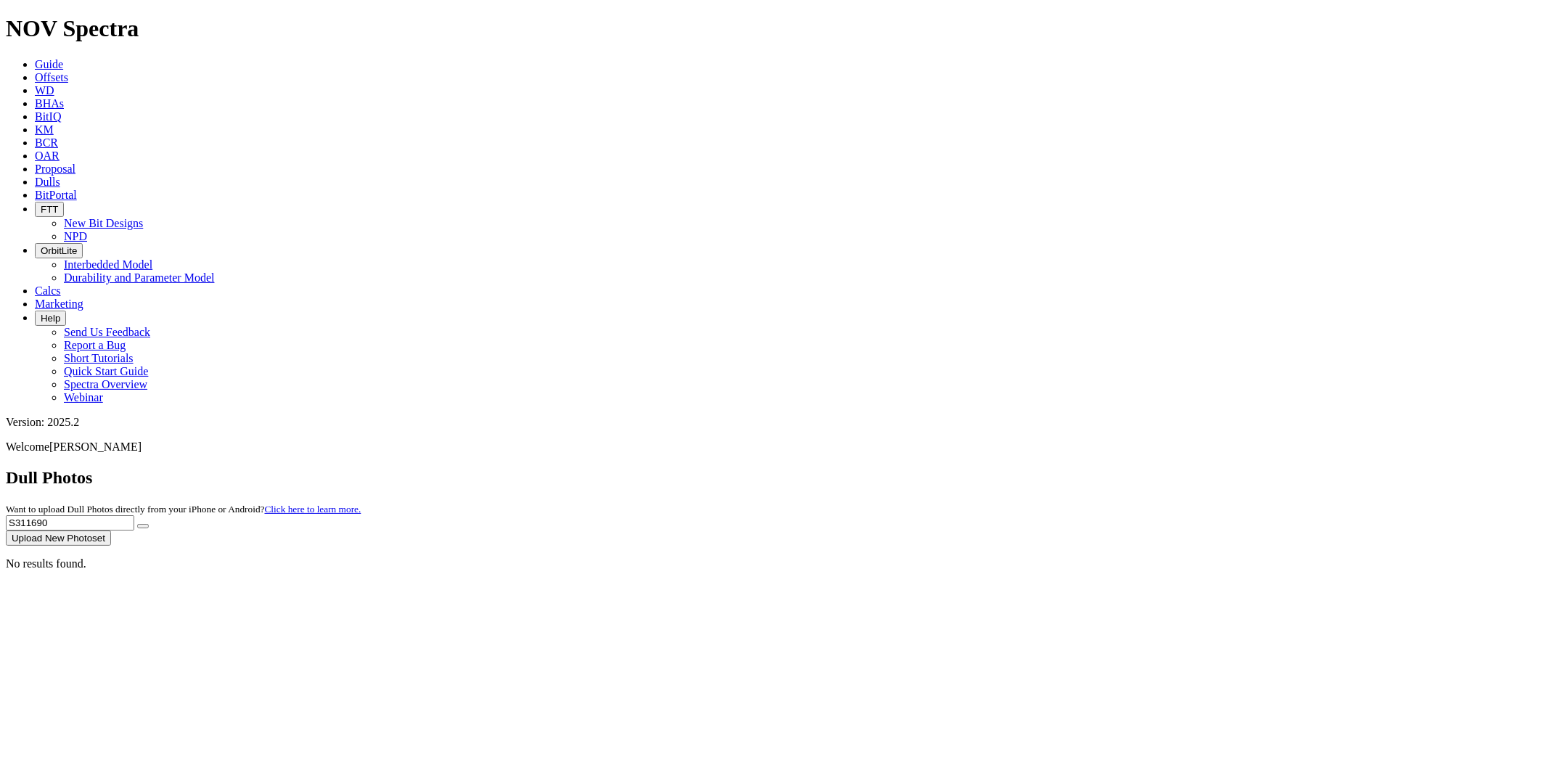
drag, startPoint x: 1285, startPoint y: 63, endPoint x: 1043, endPoint y: 60, distance: 241.7
click at [1052, 468] on div "Dull Photos Want to upload Dull Photos directly from your iPhone or Android? Cl…" at bounding box center [774, 507] width 1537 height 78
paste input "2032"
click at [137, 524] on button "submit" at bounding box center [143, 526] width 12 height 4
drag, startPoint x: 1246, startPoint y: 64, endPoint x: 1093, endPoint y: 77, distance: 153.7
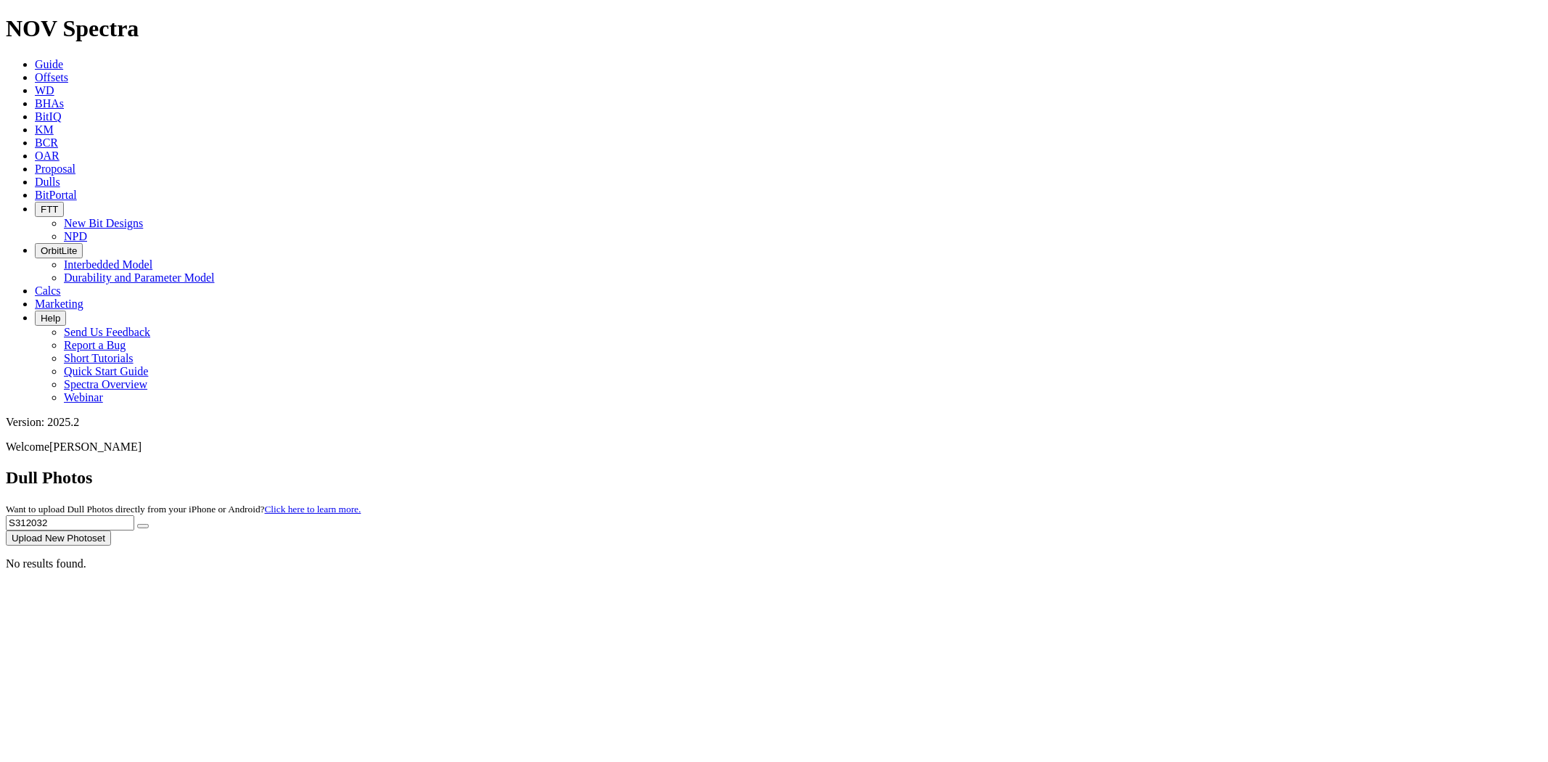
click at [1097, 468] on div "Dull Photos Want to upload Dull Photos directly from your iPhone or Android? Cl…" at bounding box center [774, 507] width 1537 height 78
paste input "04530"
type input "S304530"
click at [137, 524] on button "submit" at bounding box center [143, 526] width 12 height 4
click at [35, 176] on icon at bounding box center [35, 182] width 0 height 12
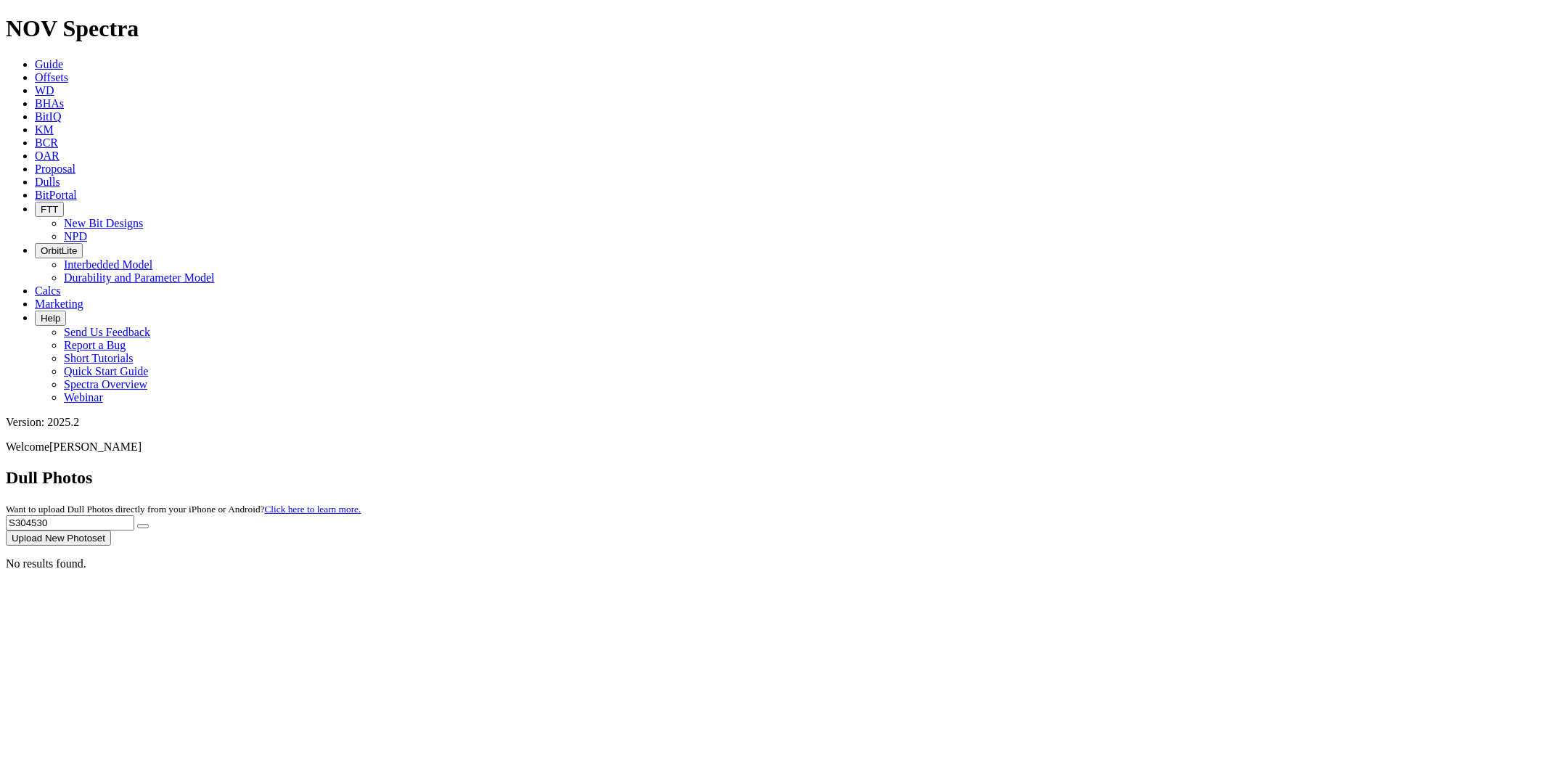
click at [75, 163] on span "Proposal" at bounding box center [55, 169] width 41 height 12
click at [35, 176] on icon at bounding box center [35, 182] width 0 height 12
click at [134, 515] on input "text" at bounding box center [70, 522] width 128 height 15
paste input "S313599"
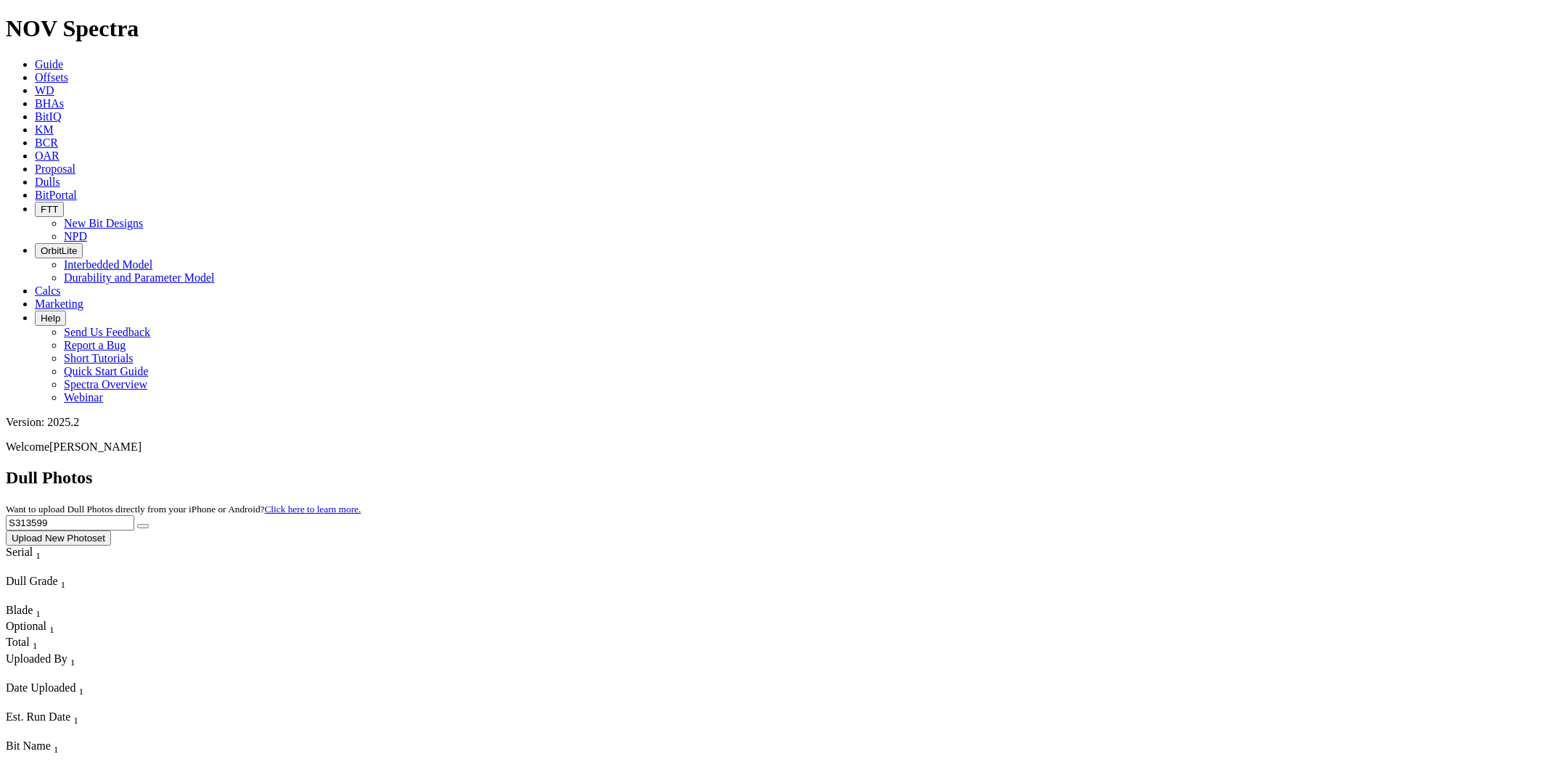
click at [137, 524] on button "submit" at bounding box center [143, 526] width 12 height 4
drag, startPoint x: 1250, startPoint y: 67, endPoint x: 1027, endPoint y: 58, distance: 223.0
click at [1033, 468] on div "Dull Photos Want to upload Dull Photos directly from your iPhone or Android? Cl…" at bounding box center [774, 507] width 1537 height 78
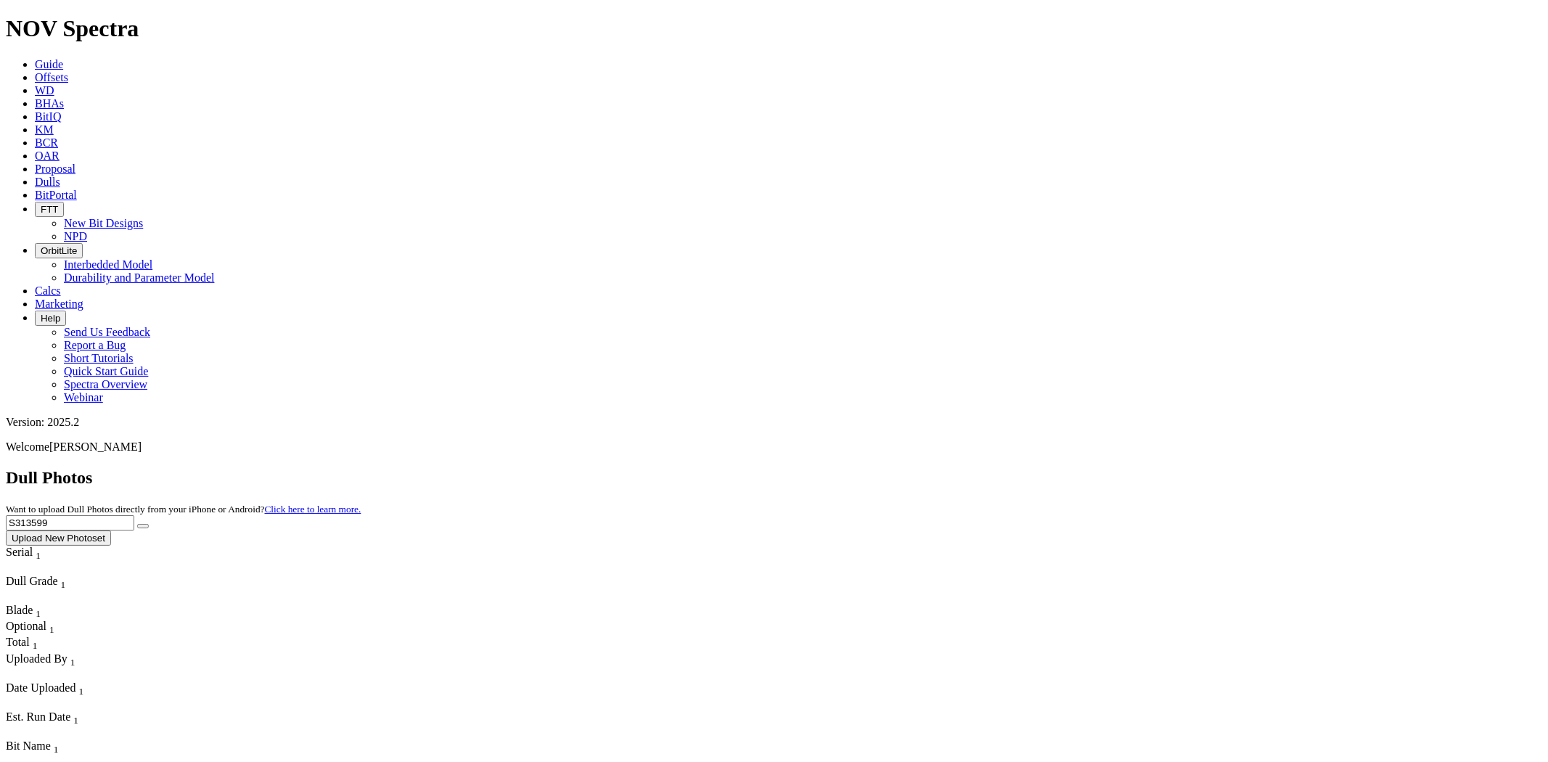
paste input "T303813"
click at [137, 524] on button "submit" at bounding box center [143, 526] width 12 height 4
drag, startPoint x: 1253, startPoint y: 57, endPoint x: 1021, endPoint y: 84, distance: 233.9
click at [1023, 468] on div "Dull Photos Want to upload Dull Photos directly from your iPhone or Android? Cl…" at bounding box center [774, 507] width 1537 height 78
paste input "S317047"
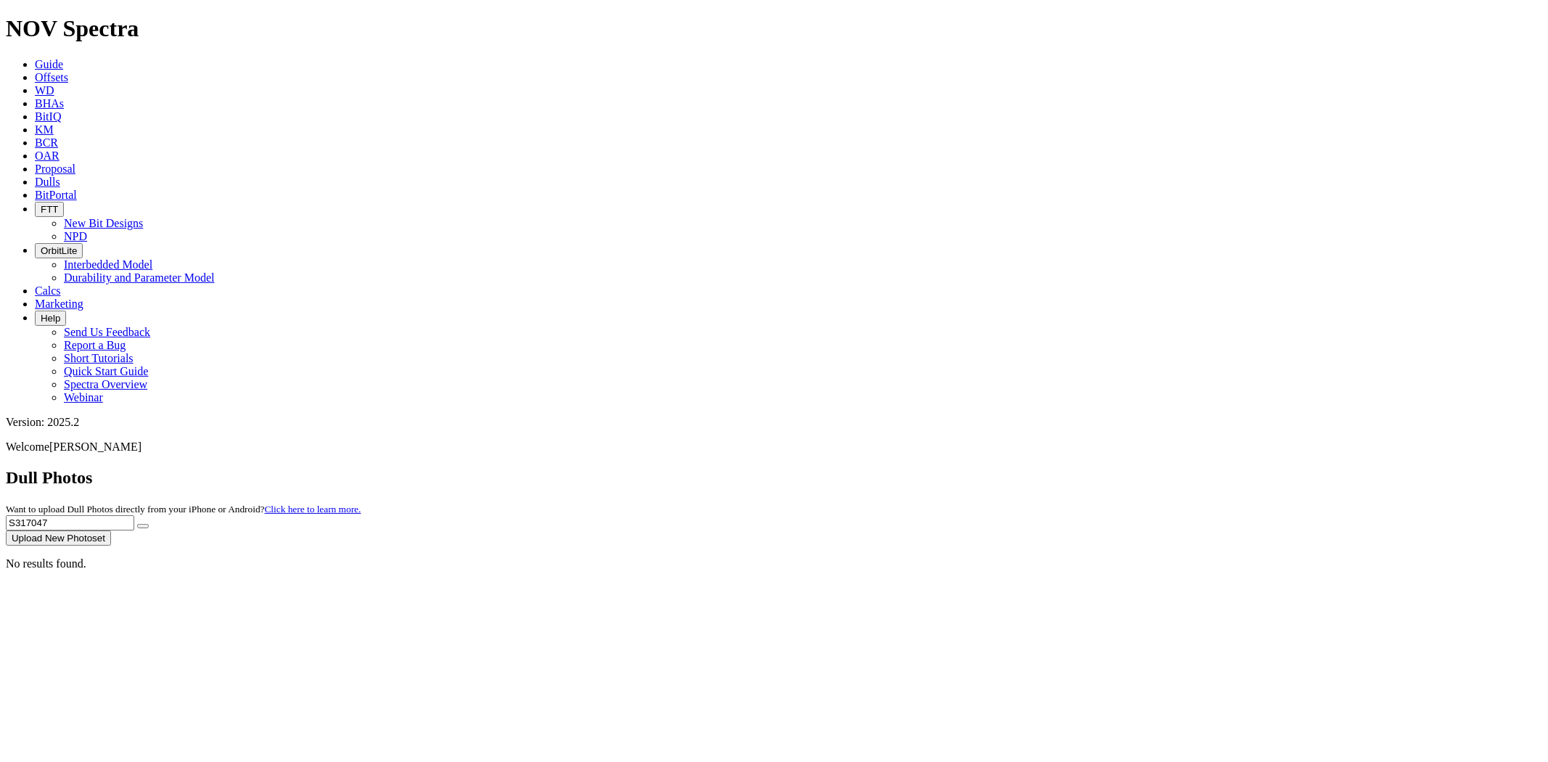
click at [137, 524] on button "submit" at bounding box center [143, 526] width 12 height 4
drag, startPoint x: 1052, startPoint y: 404, endPoint x: 1039, endPoint y: 409, distance: 15.0
click at [1050, 557] on div "No results found." at bounding box center [774, 563] width 1537 height 13
drag, startPoint x: 1264, startPoint y: 61, endPoint x: 1031, endPoint y: 70, distance: 233.2
click at [1034, 468] on div "Dull Photos Want to upload Dull Photos directly from your iPhone or Android? Cl…" at bounding box center [774, 507] width 1537 height 78
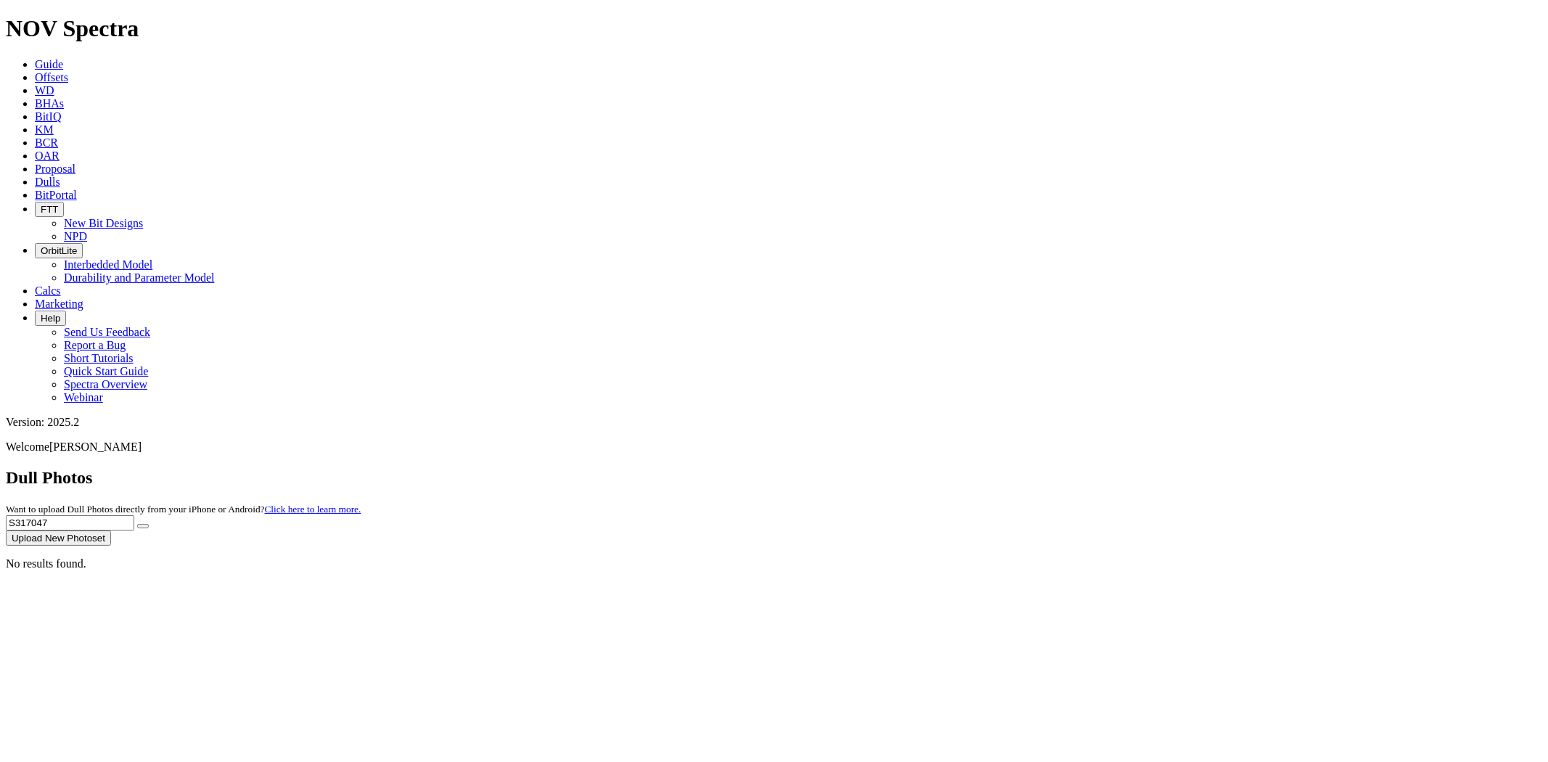
paste input "5235"
click at [137, 524] on button "submit" at bounding box center [143, 526] width 12 height 4
drag, startPoint x: 1274, startPoint y: 65, endPoint x: 973, endPoint y: 34, distance: 302.8
paste input "0504"
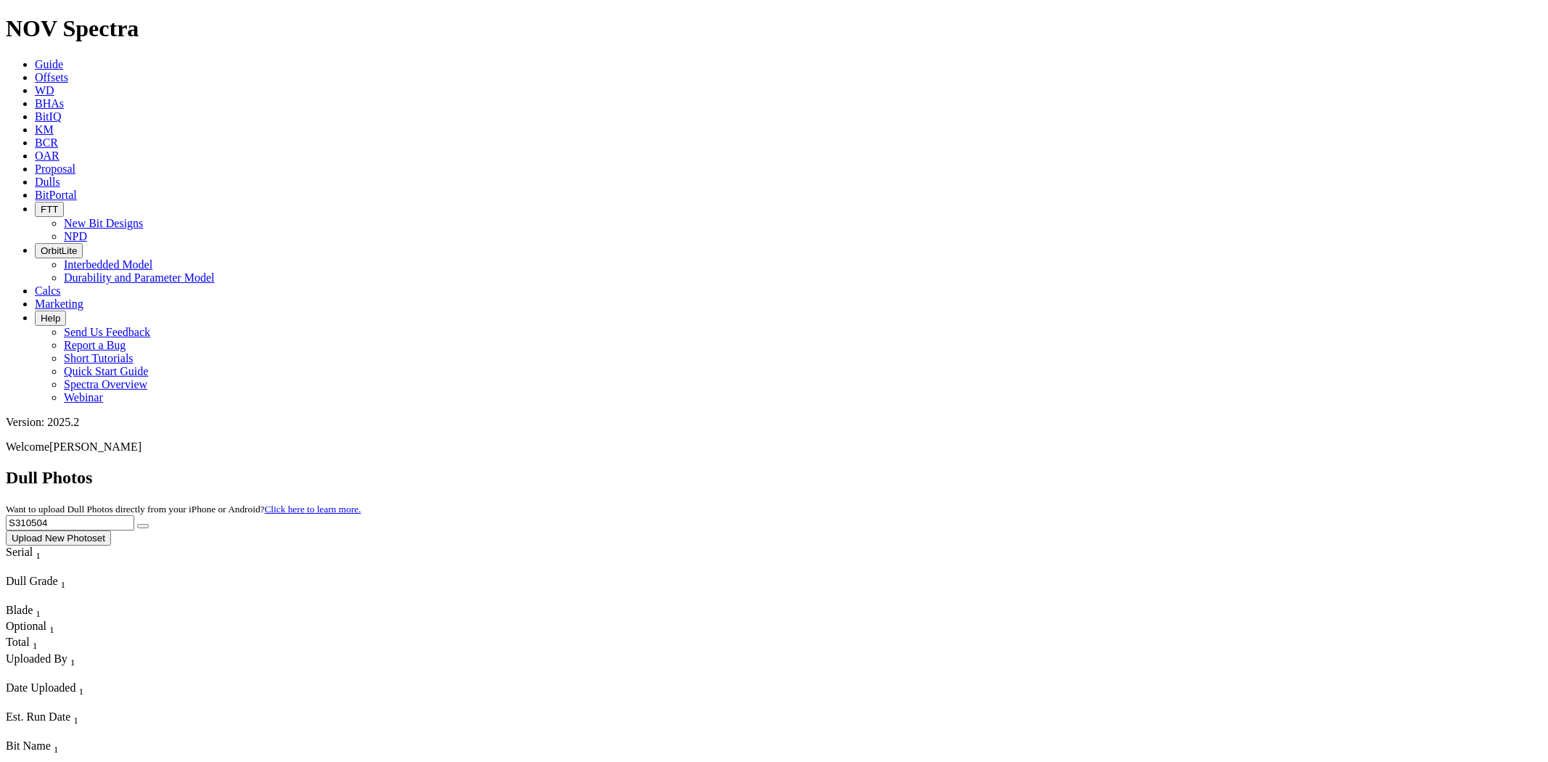
click at [137, 524] on button "submit" at bounding box center [143, 526] width 12 height 4
drag, startPoint x: 1257, startPoint y: 61, endPoint x: 1155, endPoint y: 63, distance: 102.4
click at [1156, 468] on div "Dull Photos Want to upload Dull Photos directly from your iPhone or Android? Cl…" at bounding box center [774, 507] width 1537 height 78
click at [137, 524] on button "submit" at bounding box center [143, 526] width 12 height 4
drag, startPoint x: 1060, startPoint y: 68, endPoint x: 976, endPoint y: 70, distance: 84.2
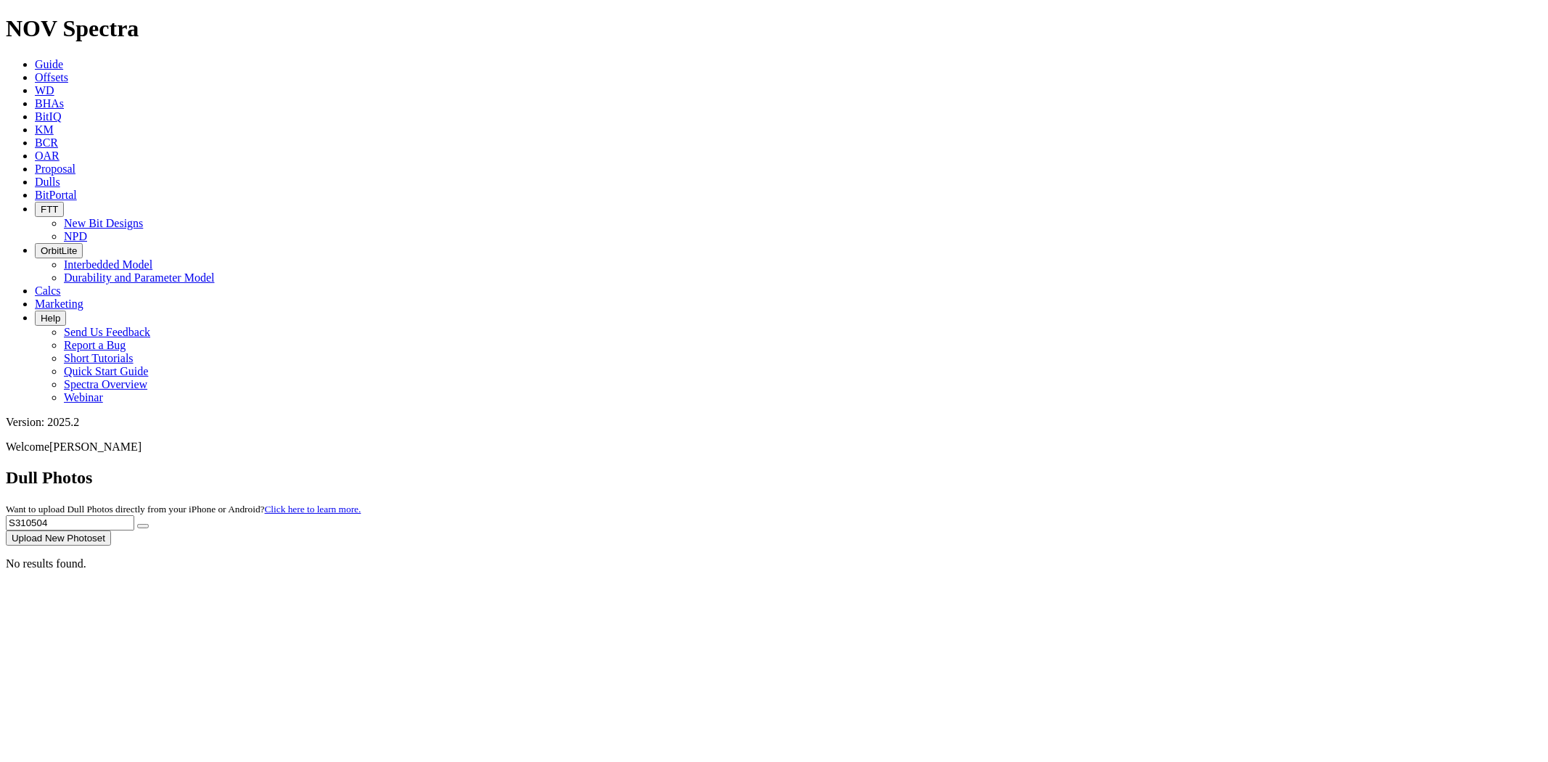
click at [976, 468] on div "Dull Photos Want to upload Dull Photos directly from your iPhone or Android? Cl…" at bounding box center [774, 507] width 1537 height 78
click at [137, 524] on button "submit" at bounding box center [143, 526] width 12 height 4
drag, startPoint x: 1272, startPoint y: 70, endPoint x: 962, endPoint y: 105, distance: 312.0
click at [962, 468] on dull-photos-search "Dull Photos Want to upload Dull Photos directly from your iPhone or Android? Cl…" at bounding box center [774, 519] width 1537 height 102
paste input "3599"
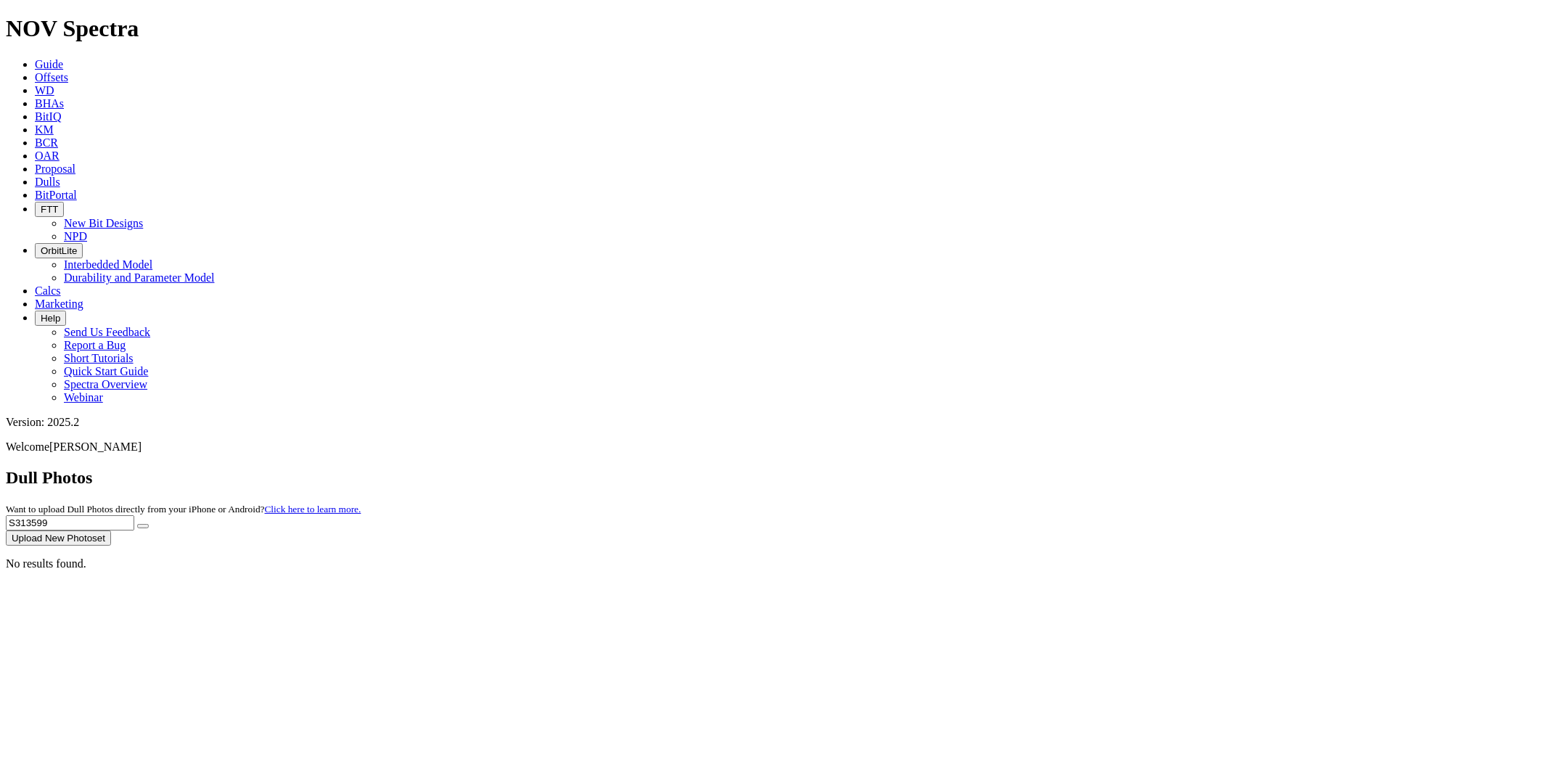
click at [137, 524] on button "submit" at bounding box center [143, 526] width 12 height 4
drag, startPoint x: 1243, startPoint y: 68, endPoint x: 1092, endPoint y: 70, distance: 151.0
click at [1097, 468] on div "Dull Photos Want to upload Dull Photos directly from your iPhone or Android? Cl…" at bounding box center [774, 507] width 1537 height 78
paste input "T313860"
click at [137, 524] on button "submit" at bounding box center [143, 526] width 12 height 4
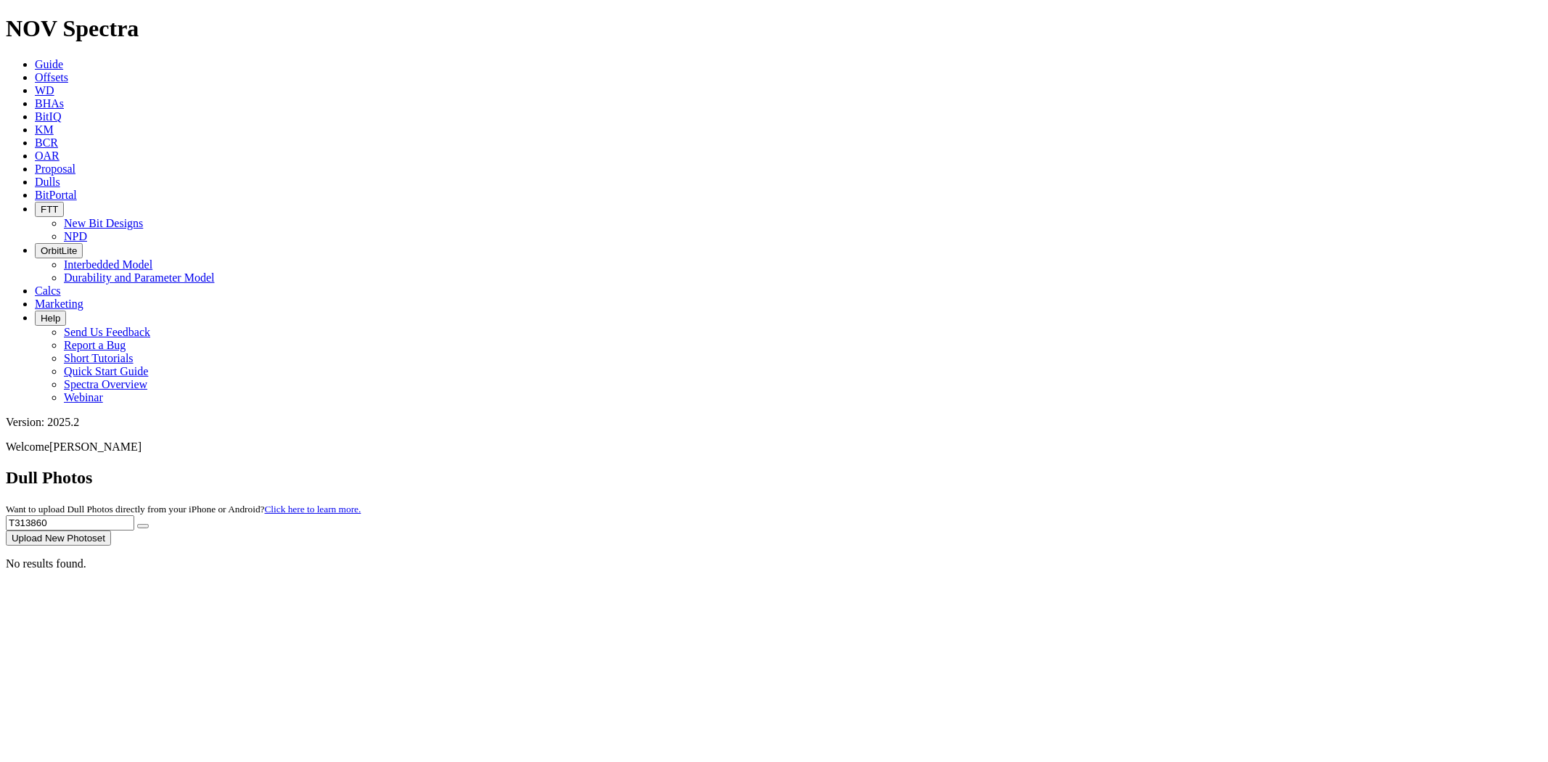
drag, startPoint x: 1278, startPoint y: 64, endPoint x: 952, endPoint y: 58, distance: 326.7
click at [962, 468] on div "Dull Photos Want to upload Dull Photos directly from your iPhone or Android? Cl…" at bounding box center [774, 507] width 1537 height 78
paste input "53"
click at [137, 524] on button "submit" at bounding box center [143, 526] width 12 height 4
type input "T"
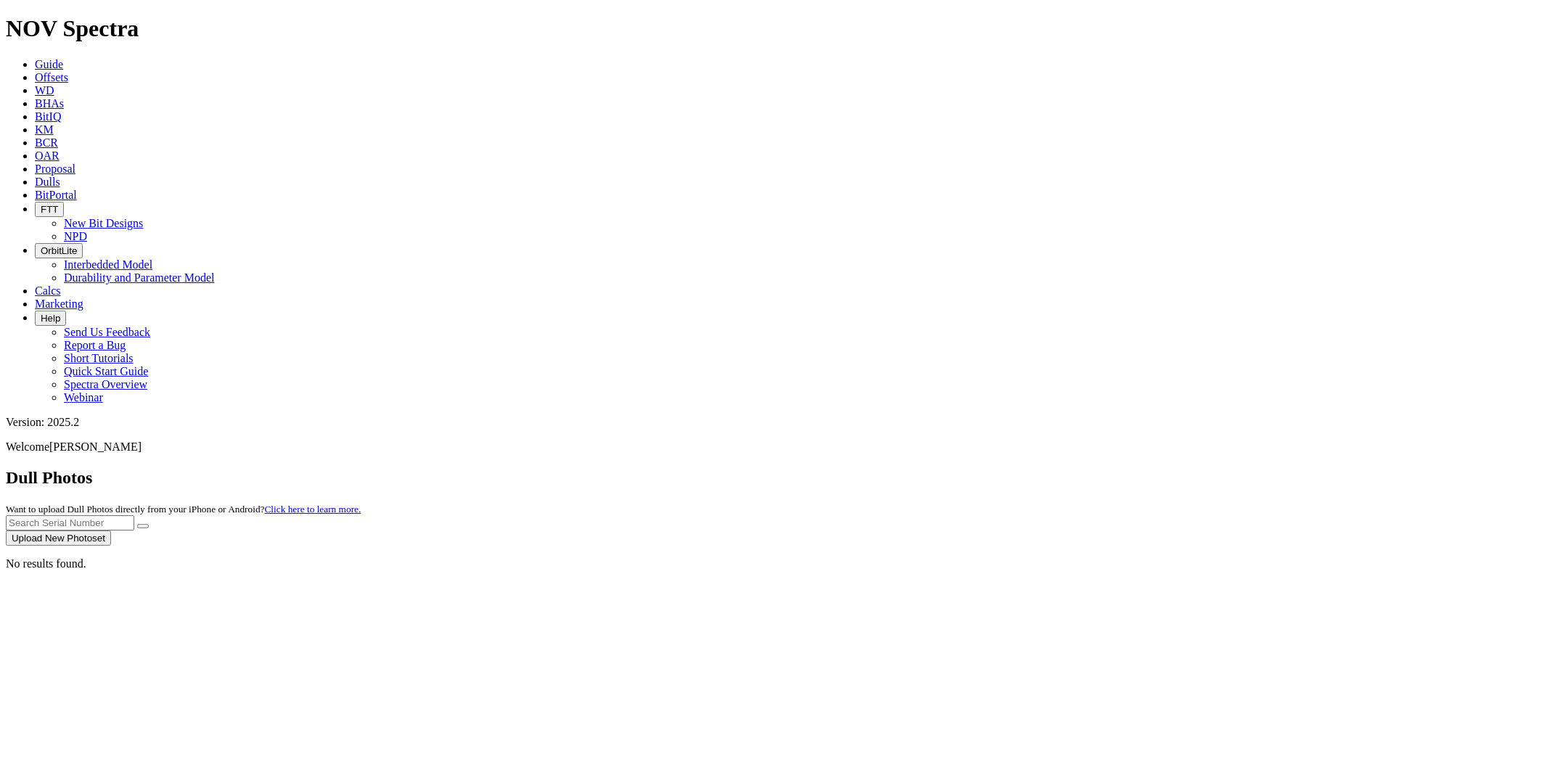
click at [134, 515] on input "text" at bounding box center [70, 522] width 128 height 15
paste input "S312808"
click at [137, 524] on button "submit" at bounding box center [143, 526] width 12 height 4
drag, startPoint x: 1254, startPoint y: 70, endPoint x: 1179, endPoint y: 65, distance: 74.9
click at [1178, 468] on div "Dull Photos Want to upload Dull Photos directly from your iPhone or Android? Cl…" at bounding box center [774, 507] width 1537 height 78
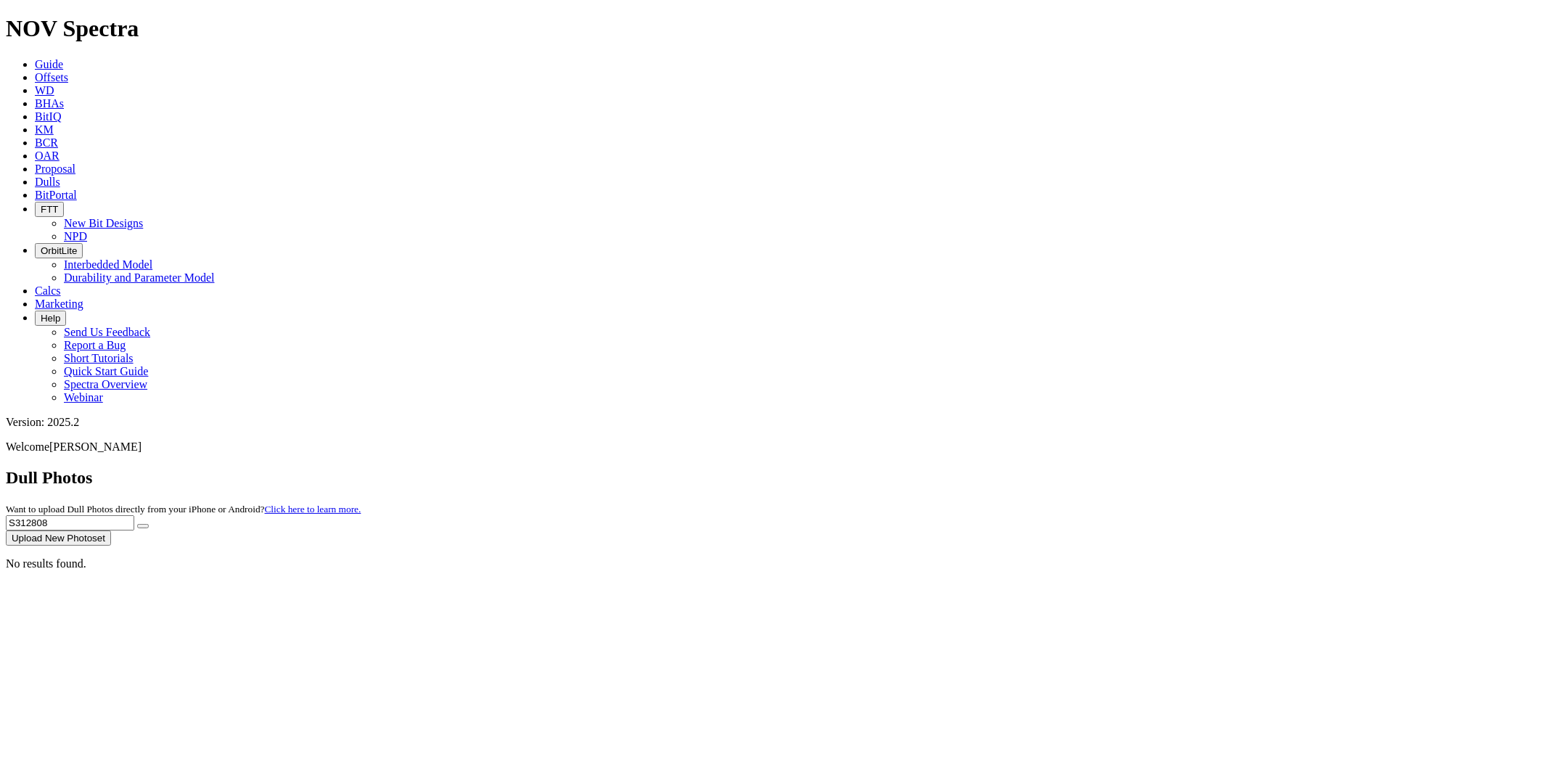
paste input "6"
click at [137, 524] on button "submit" at bounding box center [143, 526] width 12 height 4
drag, startPoint x: 1275, startPoint y: 66, endPoint x: 1080, endPoint y: 67, distance: 195.3
click at [1087, 468] on div "Dull Photos Want to upload Dull Photos directly from your iPhone or Android? Cl…" at bounding box center [774, 507] width 1537 height 78
paste input "5234"
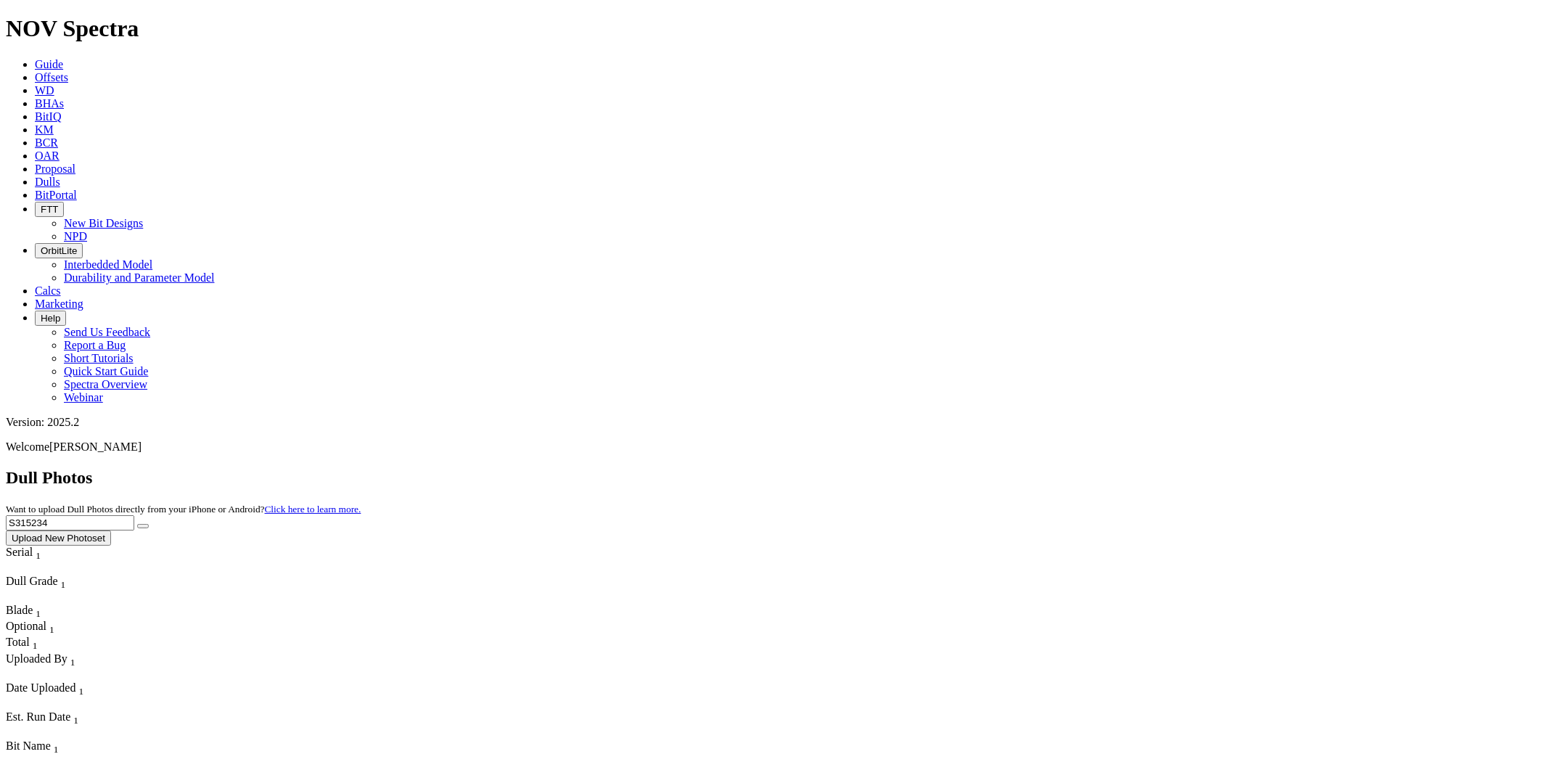
type input "S315234"
click at [137, 524] on button "submit" at bounding box center [143, 526] width 12 height 4
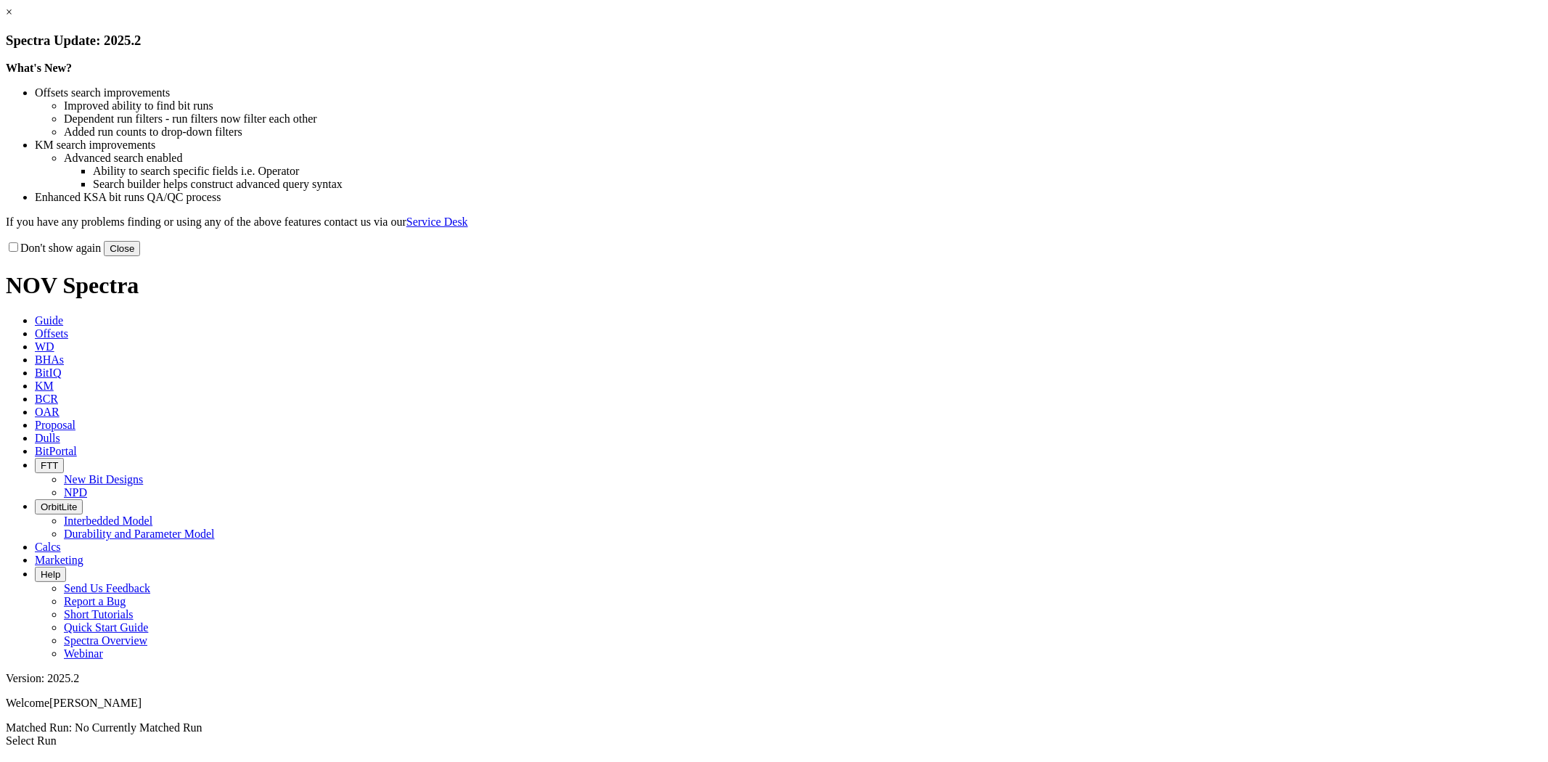
click at [12, 18] on link "×" at bounding box center [9, 12] width 7 height 12
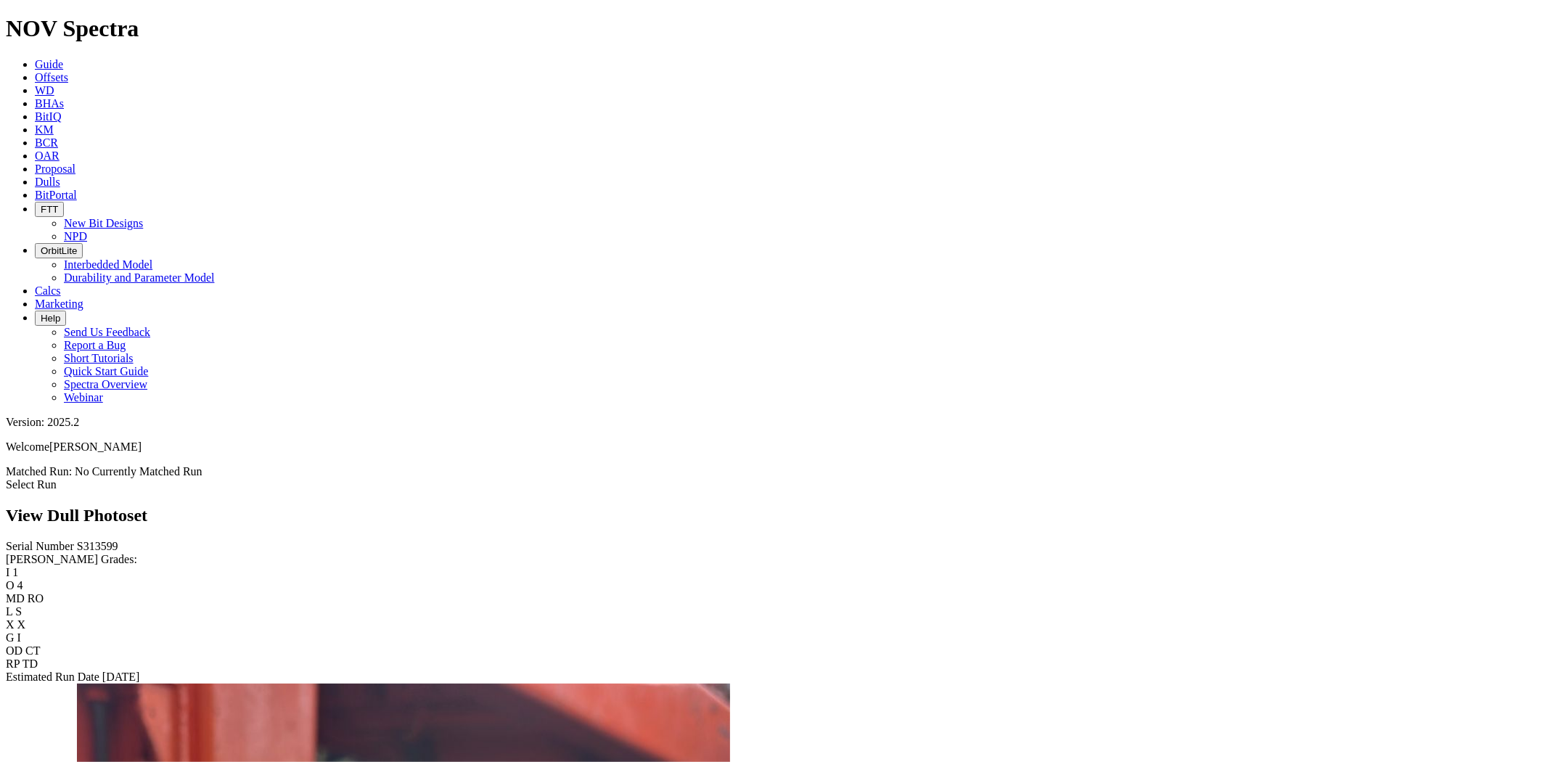
click at [35, 176] on icon at bounding box center [35, 182] width 0 height 12
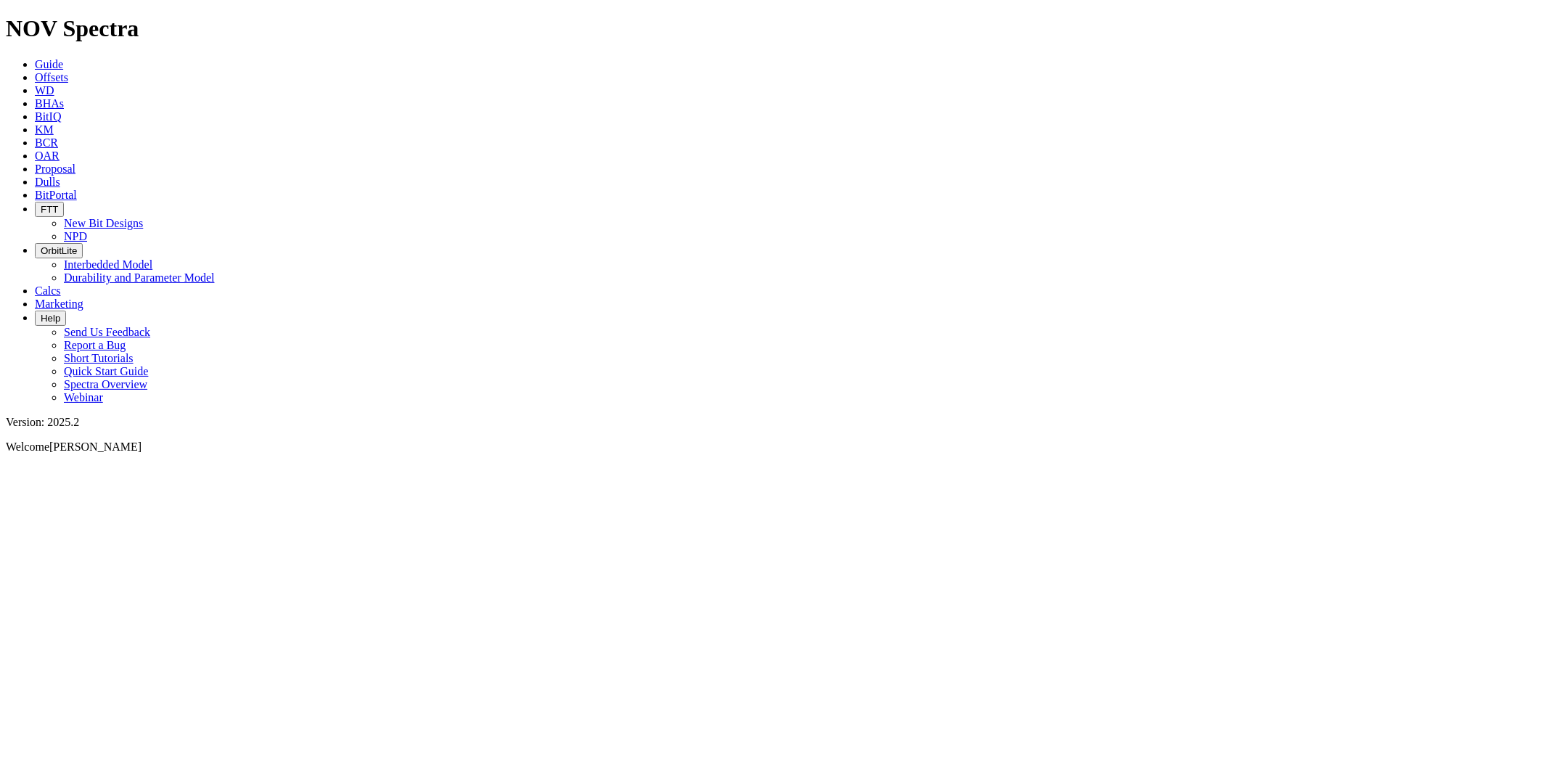
click at [35, 176] on icon at bounding box center [35, 182] width 0 height 12
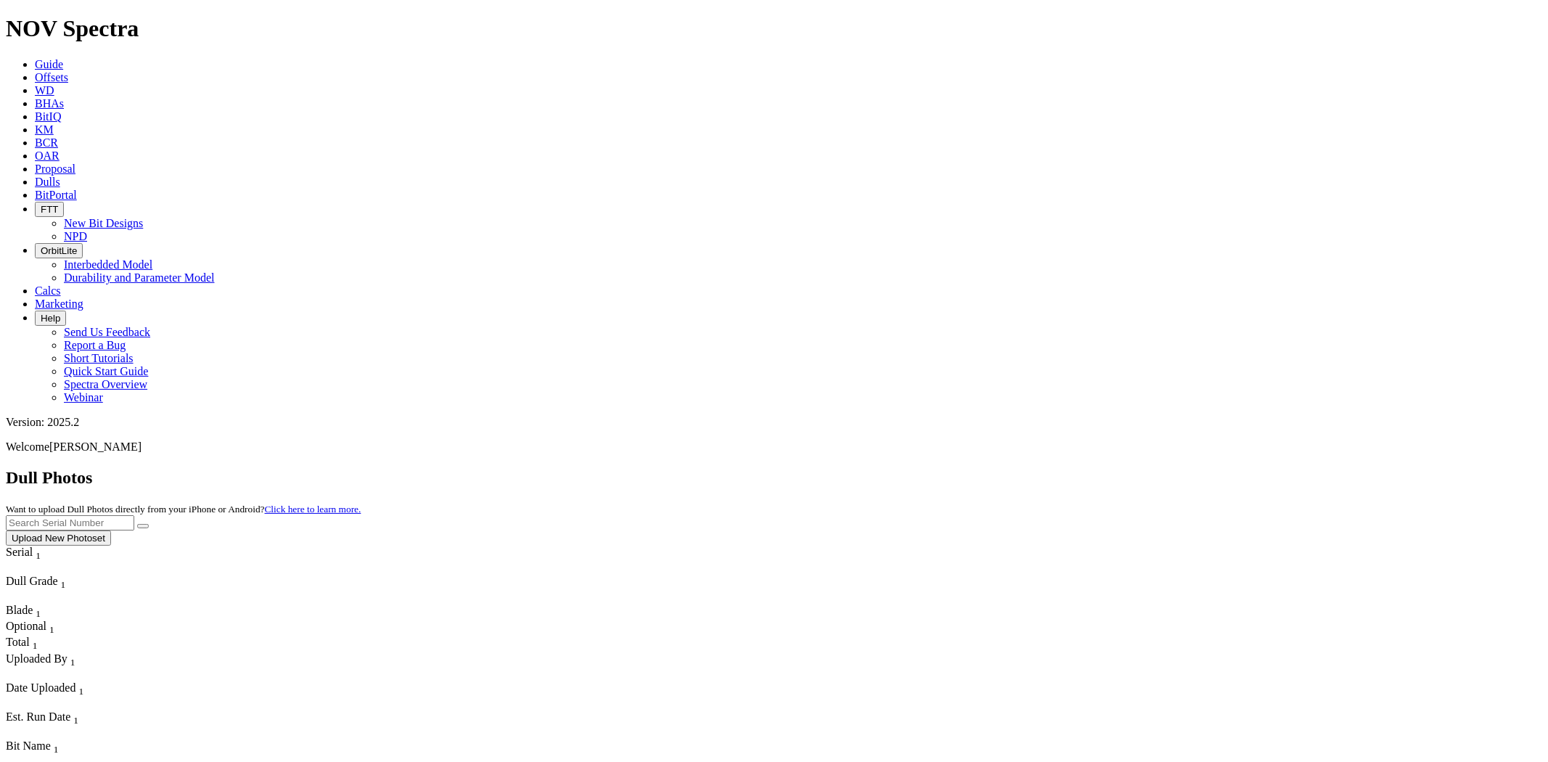
click at [134, 515] on input "text" at bounding box center [70, 522] width 128 height 15
paste input "S295345"
click at [137, 524] on button "submit" at bounding box center [143, 526] width 12 height 4
drag, startPoint x: 1244, startPoint y: 68, endPoint x: 1010, endPoint y: 74, distance: 234.5
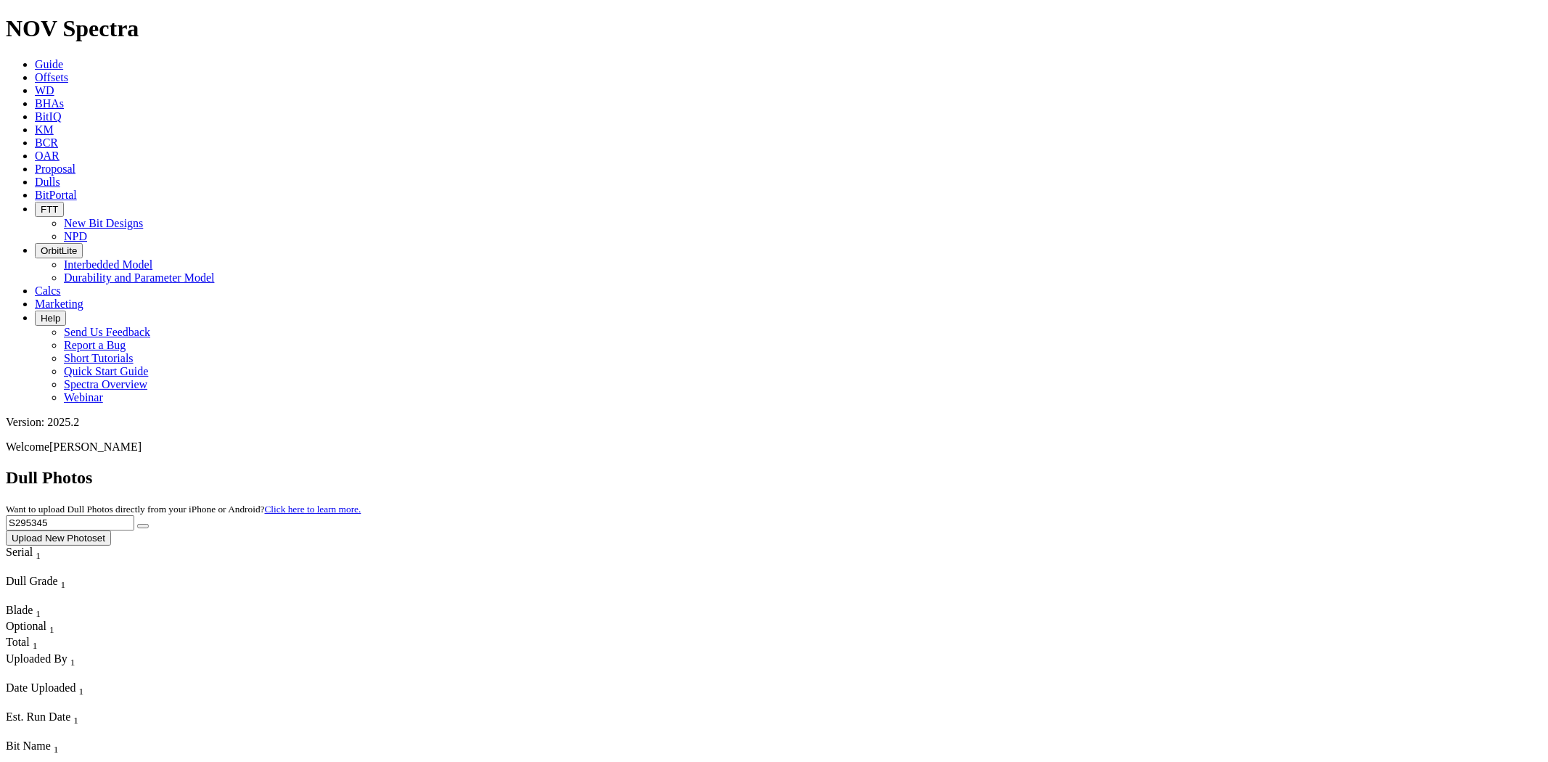
click at [1010, 468] on div "Dull Photos Want to upload Dull Photos directly from your iPhone or Android? Cl…" at bounding box center [774, 507] width 1537 height 78
paste input "T303813"
type input "T303813"
click at [137, 524] on button "submit" at bounding box center [143, 526] width 12 height 4
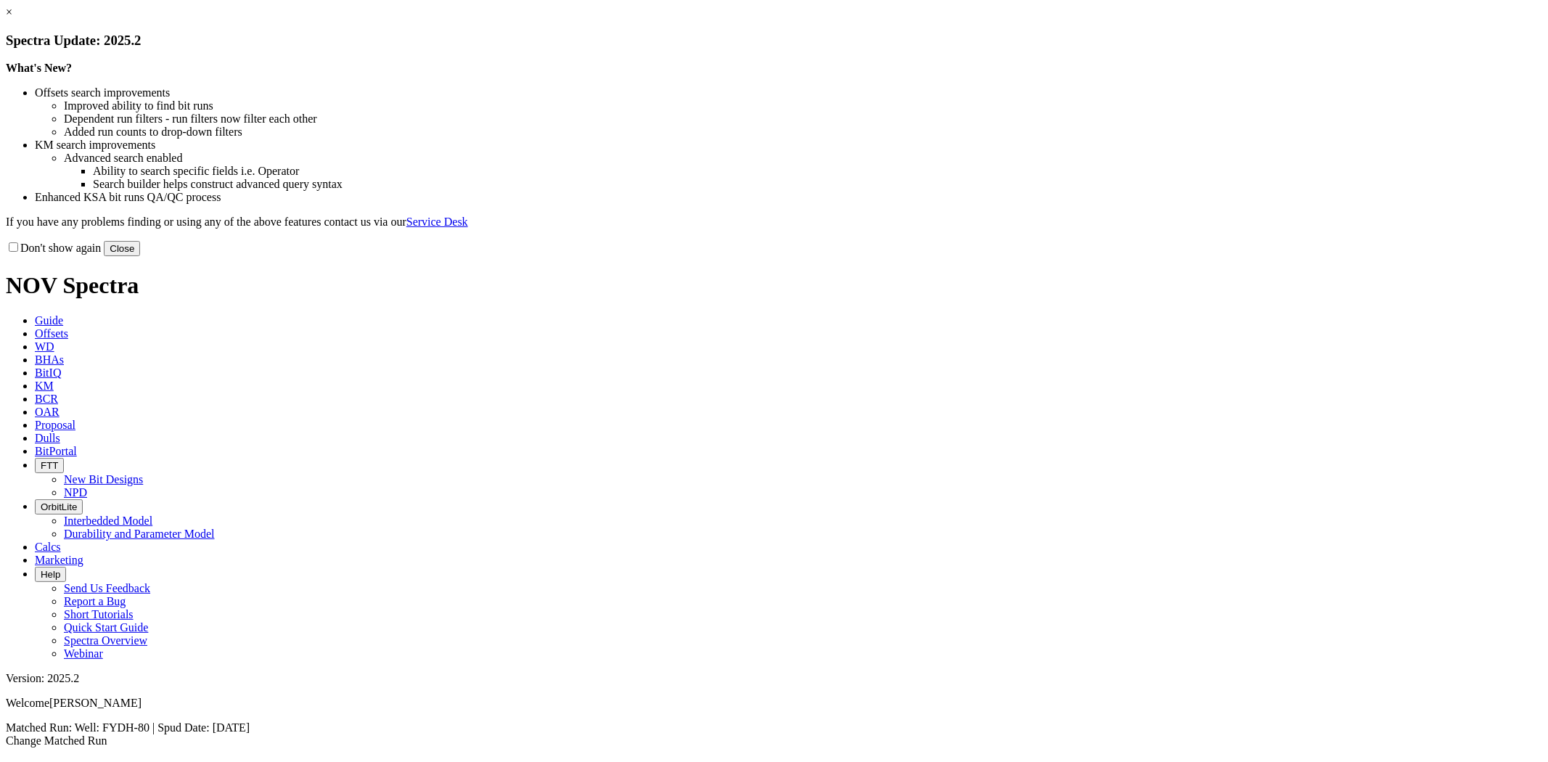
click at [12, 18] on link "×" at bounding box center [9, 12] width 7 height 12
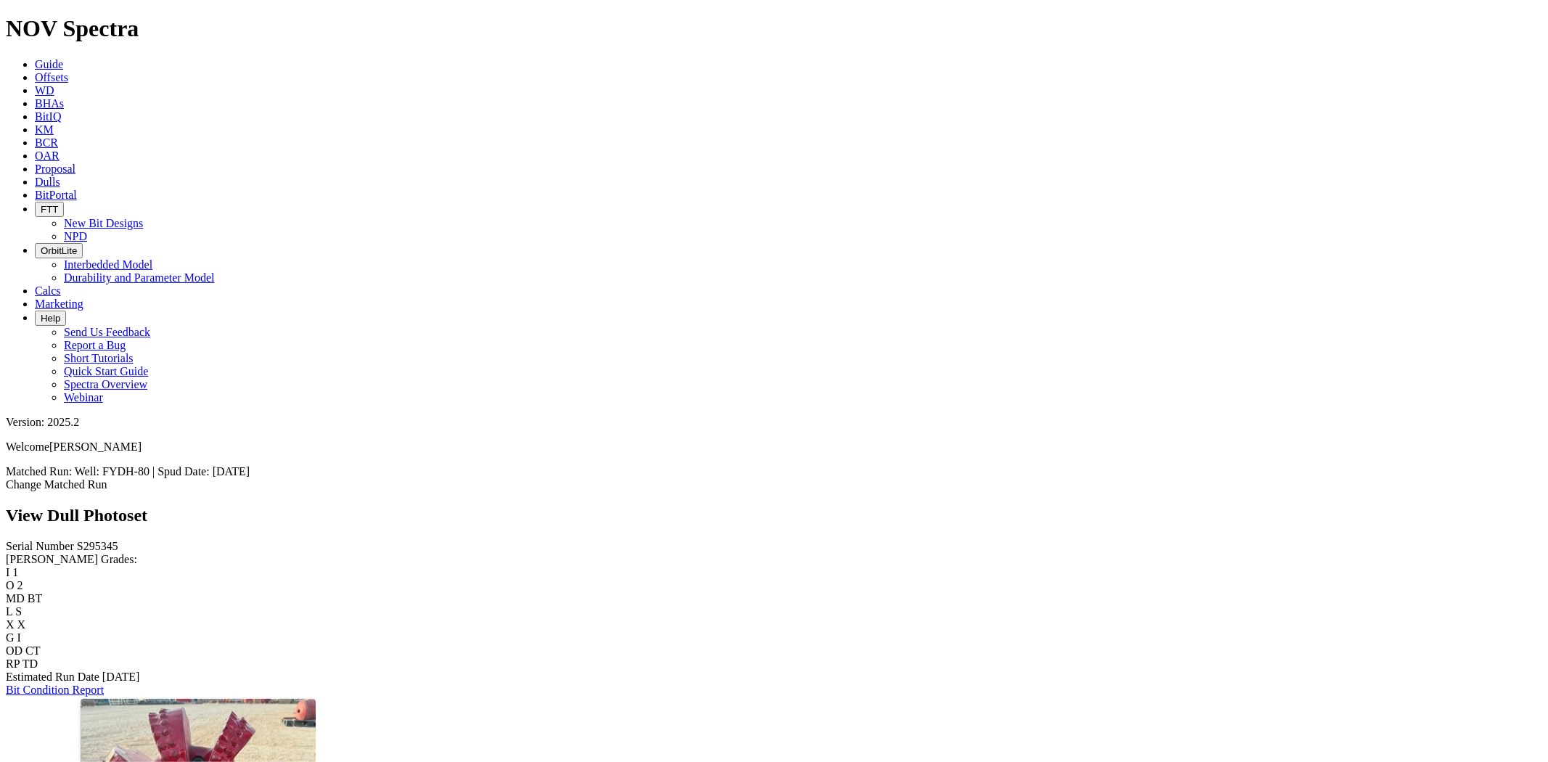
click at [75, 163] on span "Proposal" at bounding box center [55, 169] width 41 height 12
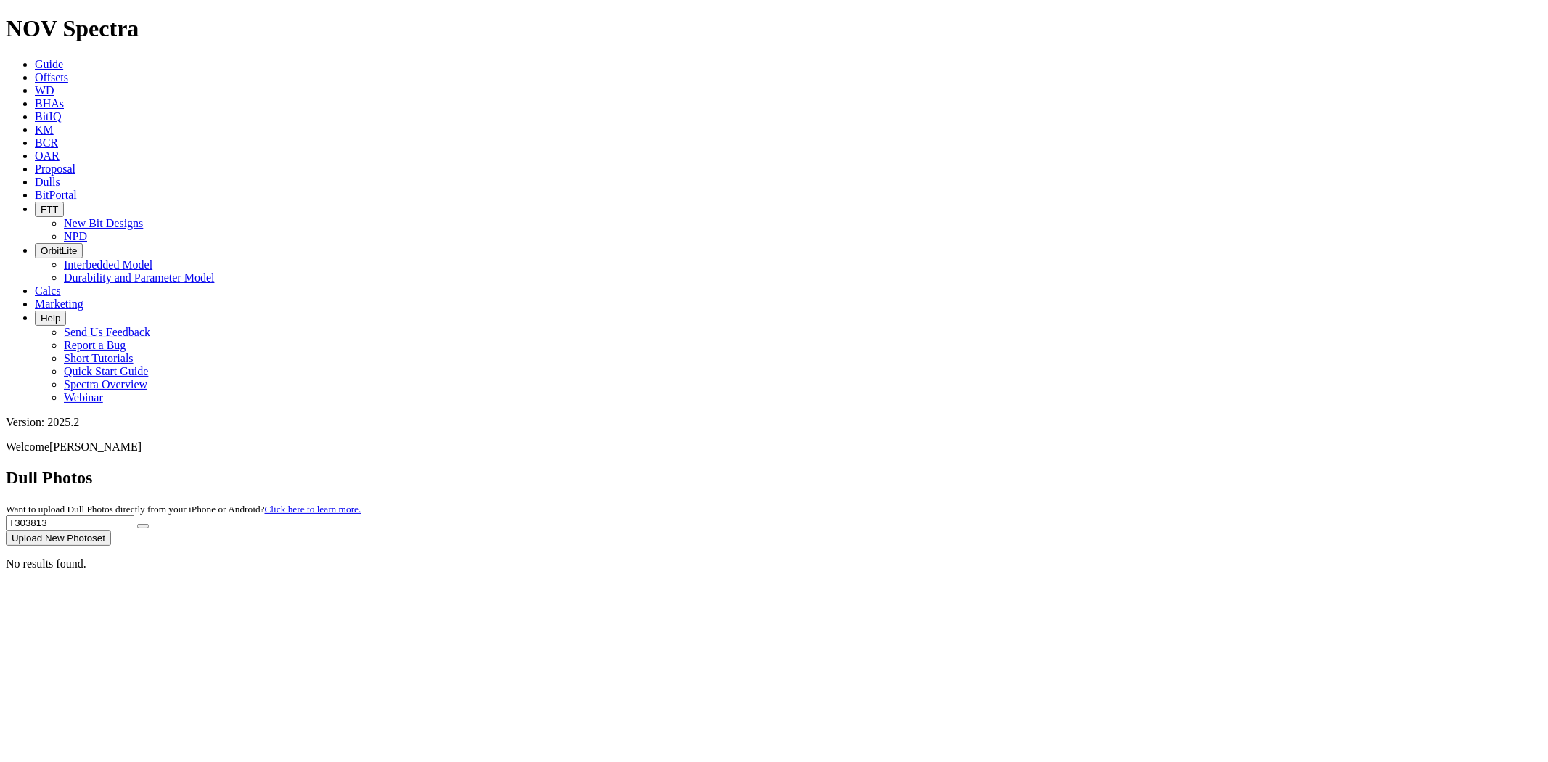
click at [1097, 468] on div "Dull Photos Want to upload Dull Photos directly from your iPhone or Android? Cl…" at bounding box center [774, 507] width 1537 height 78
paste input "S318031"
click at [137, 524] on button "submit" at bounding box center [143, 526] width 12 height 4
drag, startPoint x: 1243, startPoint y: 66, endPoint x: 1135, endPoint y: 66, distance: 107.4
click at [1138, 468] on div "Dull Photos Want to upload Dull Photos directly from your iPhone or Android? Cl…" at bounding box center [774, 507] width 1537 height 78
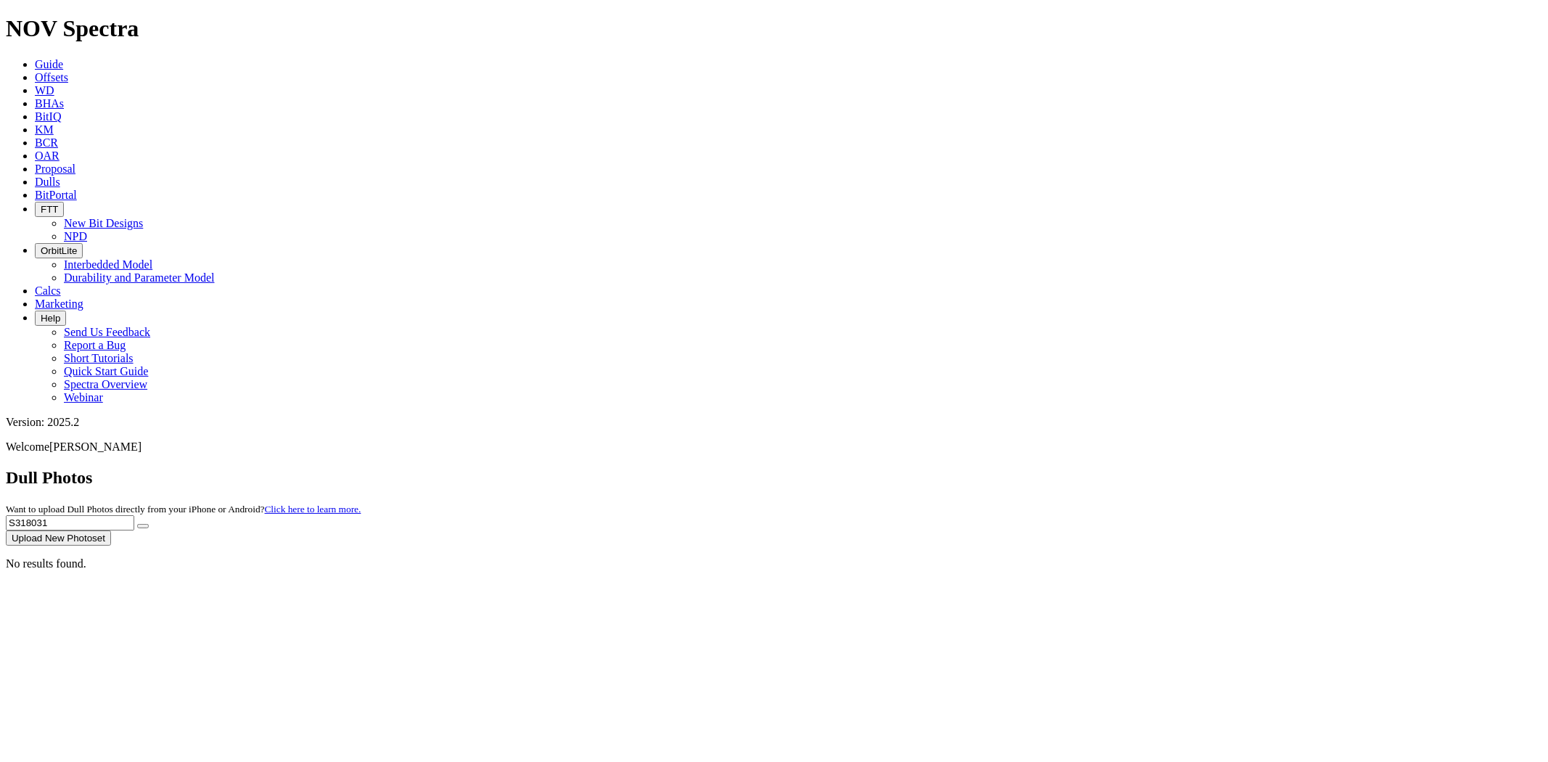
click at [137, 524] on button "submit" at bounding box center [143, 526] width 12 height 4
drag, startPoint x: 1267, startPoint y: 63, endPoint x: 1018, endPoint y: 75, distance: 249.3
click at [1029, 468] on div "Dull Photos Want to upload Dull Photos directly from your iPhone or Android? Cl…" at bounding box center [774, 507] width 1537 height 78
paste input "T313860"
type input "T313860"
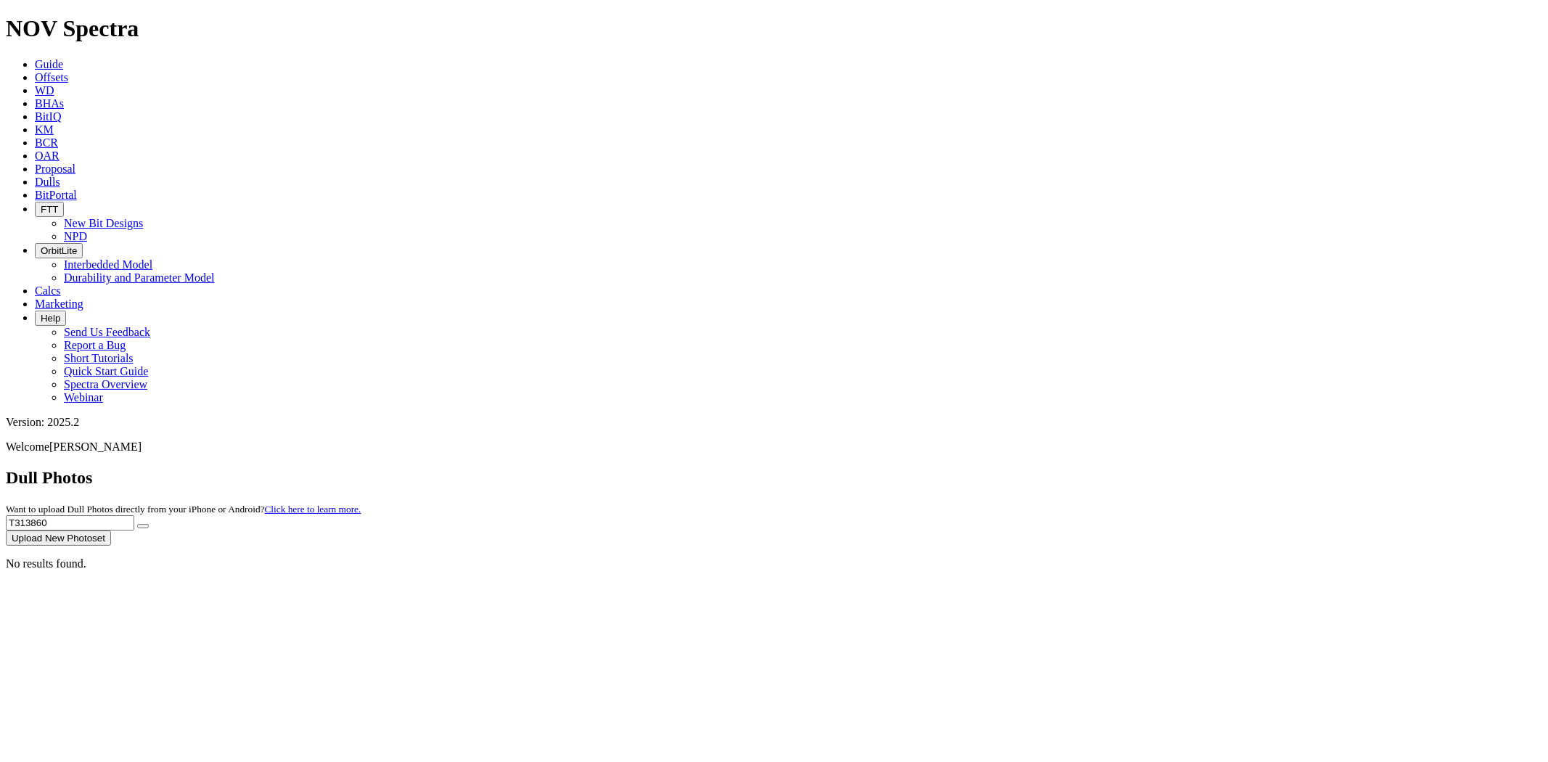
click at [137, 524] on button "submit" at bounding box center [143, 526] width 12 height 4
